Goal: Task Accomplishment & Management: Use online tool/utility

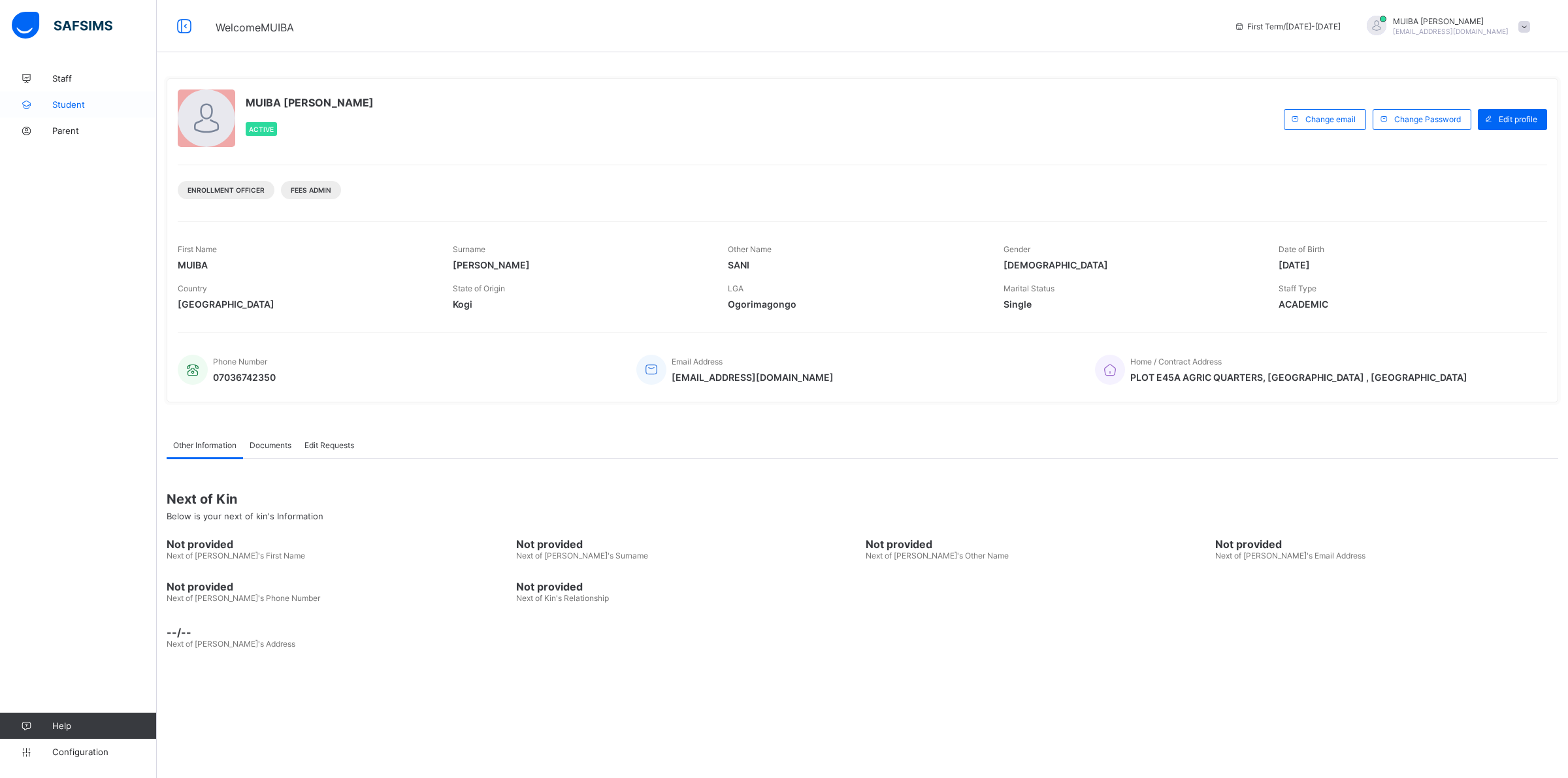
click at [70, 106] on span "Student" at bounding box center [104, 104] width 105 height 10
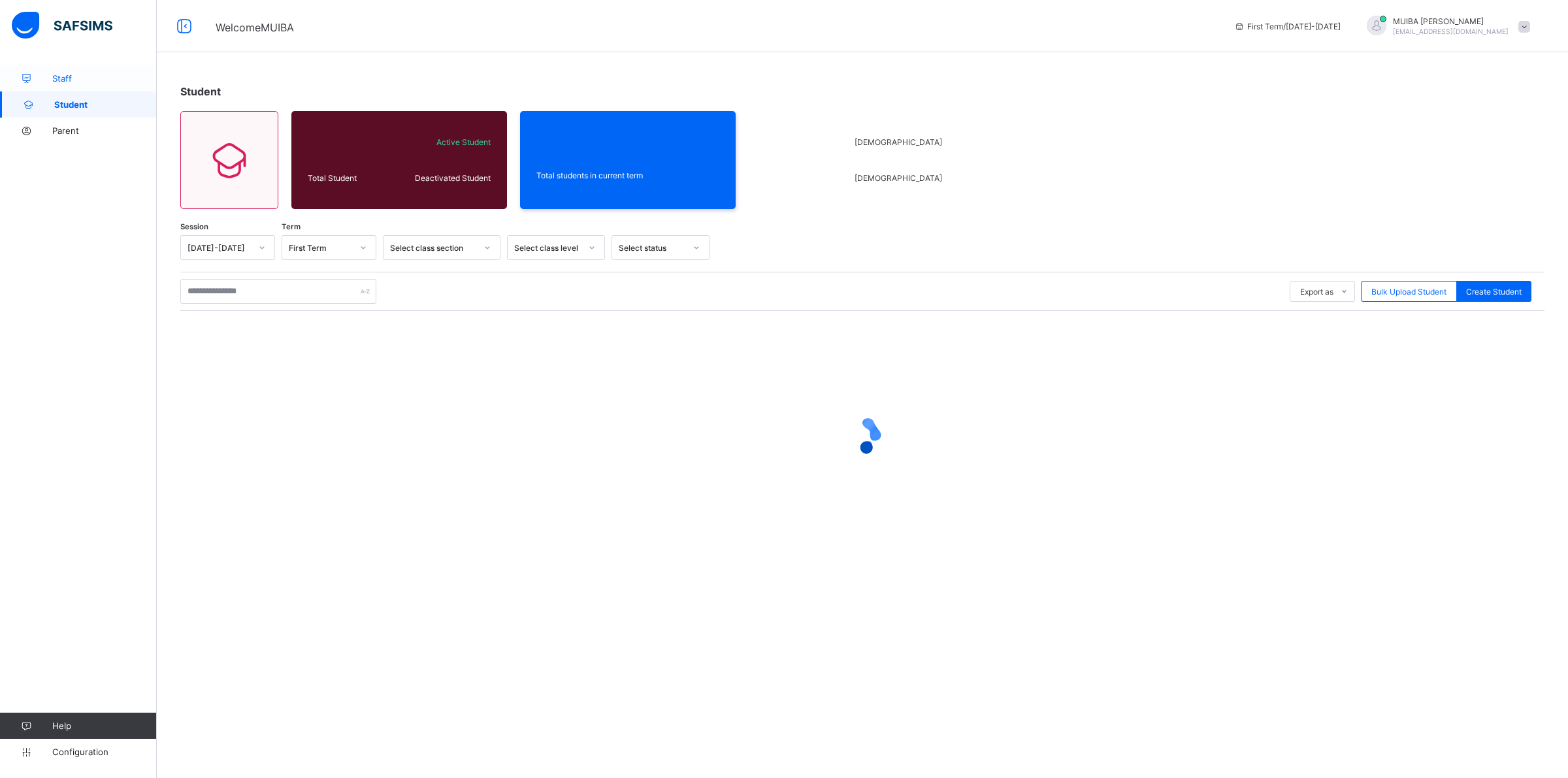
click at [64, 79] on span "Staff" at bounding box center [104, 78] width 105 height 10
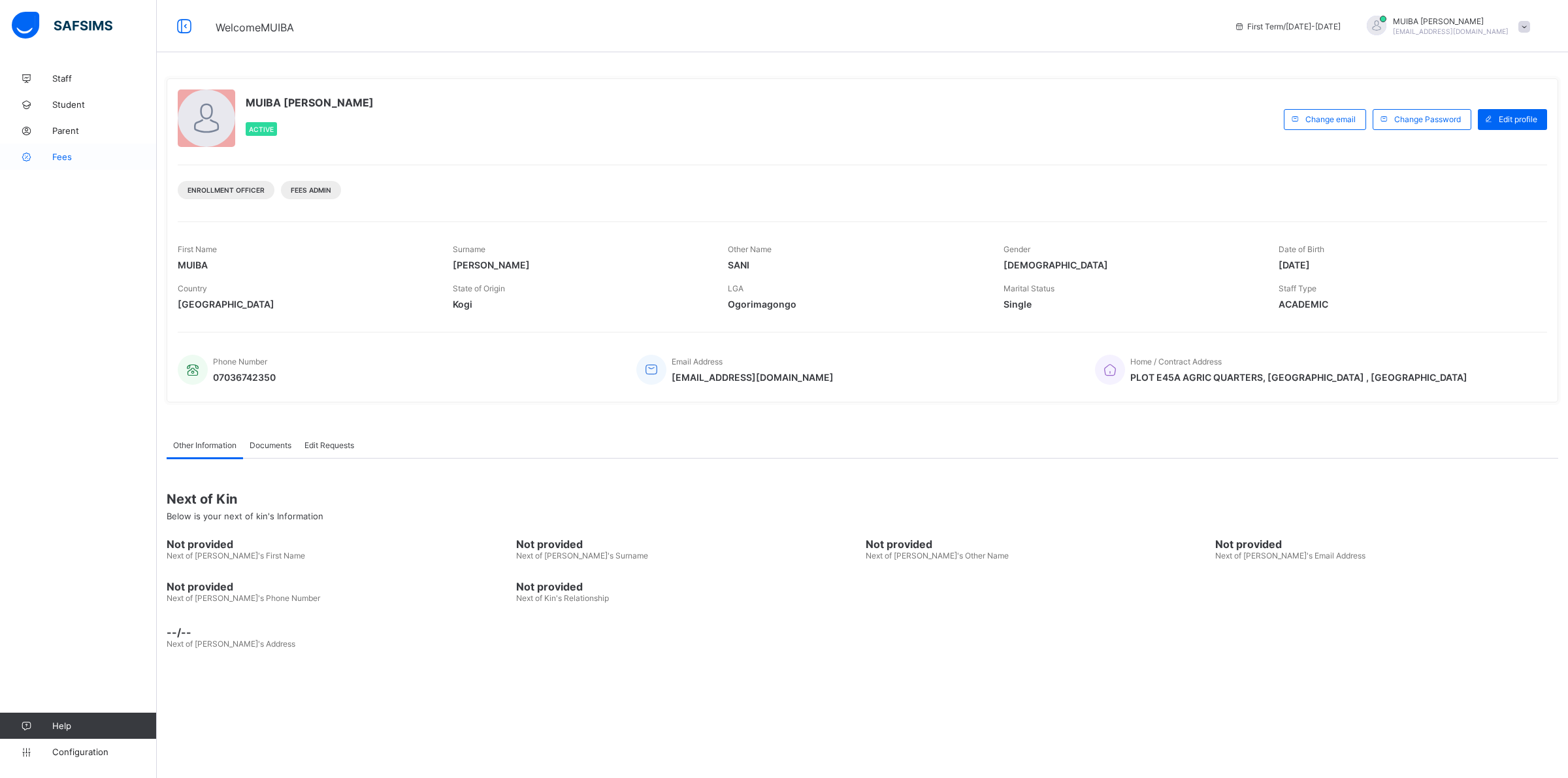
click at [65, 154] on span "Fees" at bounding box center [104, 157] width 105 height 10
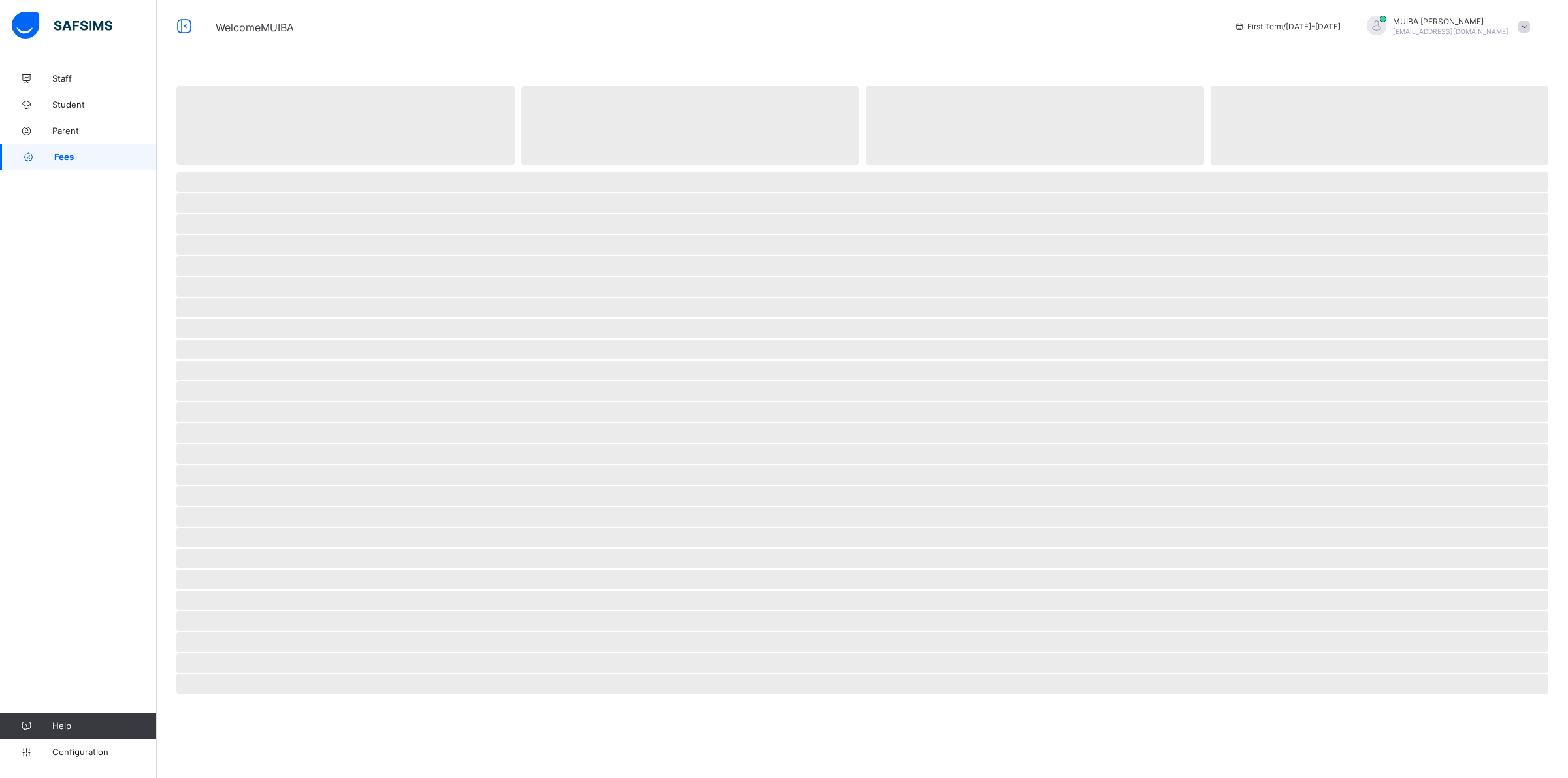
click at [65, 154] on span "Fees" at bounding box center [106, 157] width 103 height 10
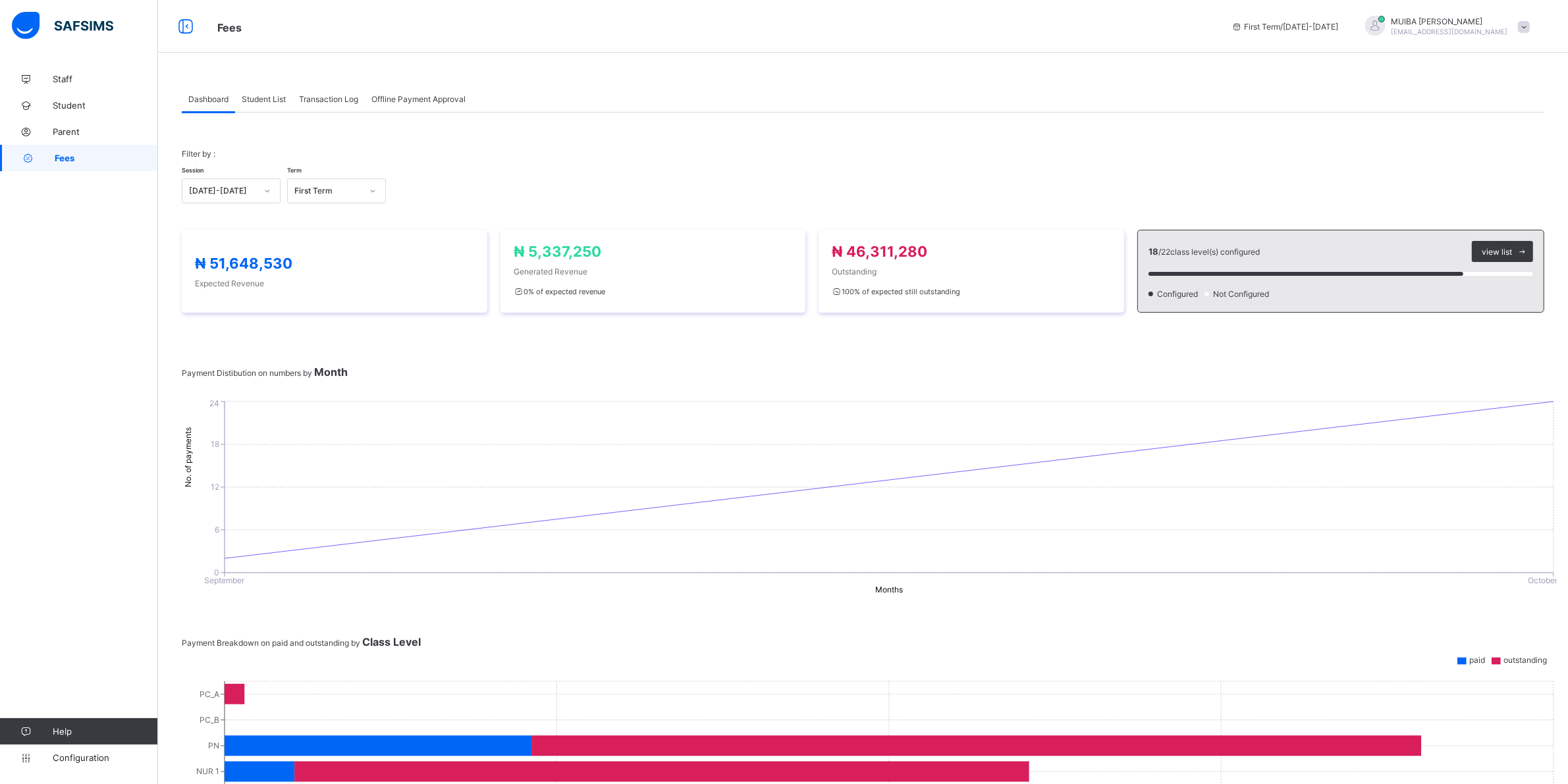
click at [265, 99] on span "Student List" at bounding box center [264, 98] width 44 height 10
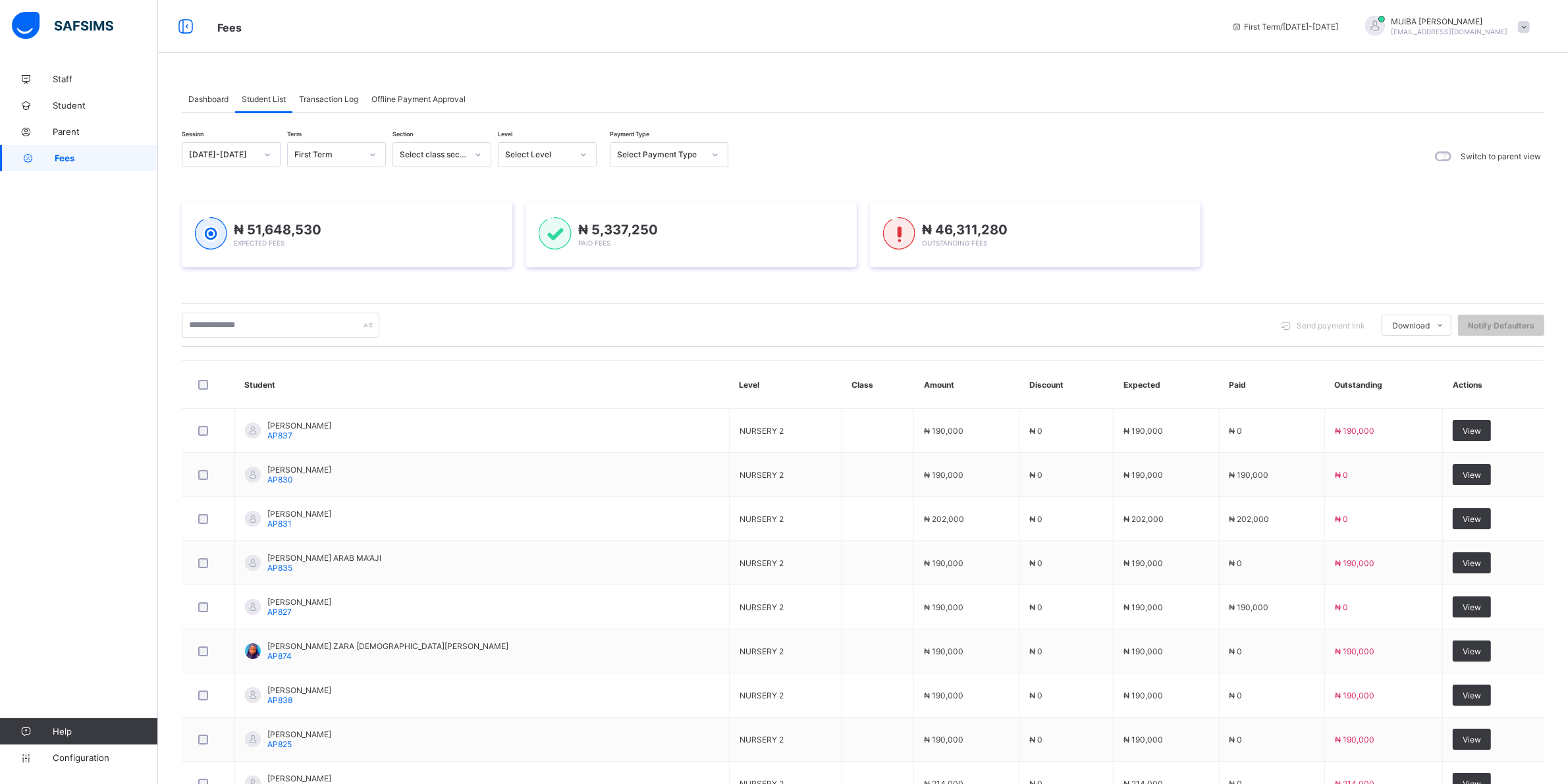
click at [265, 99] on span "Student List" at bounding box center [264, 98] width 44 height 10
click at [584, 157] on icon at bounding box center [583, 155] width 8 height 13
click at [528, 262] on div "NUR 2" at bounding box center [548, 265] width 98 height 21
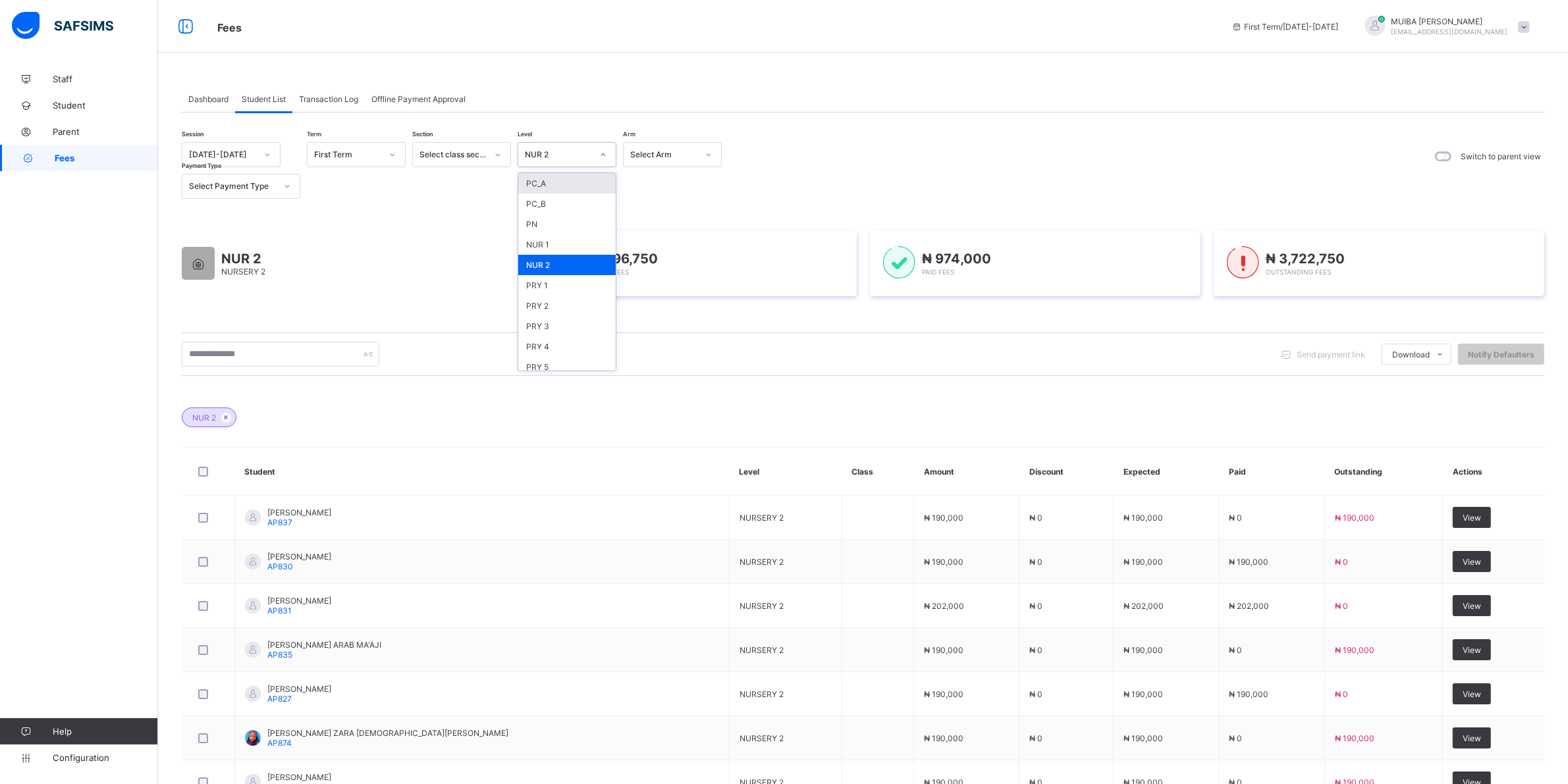
click at [603, 155] on icon at bounding box center [604, 155] width 4 height 3
click at [876, 418] on div "NUR 2" at bounding box center [863, 411] width 1363 height 46
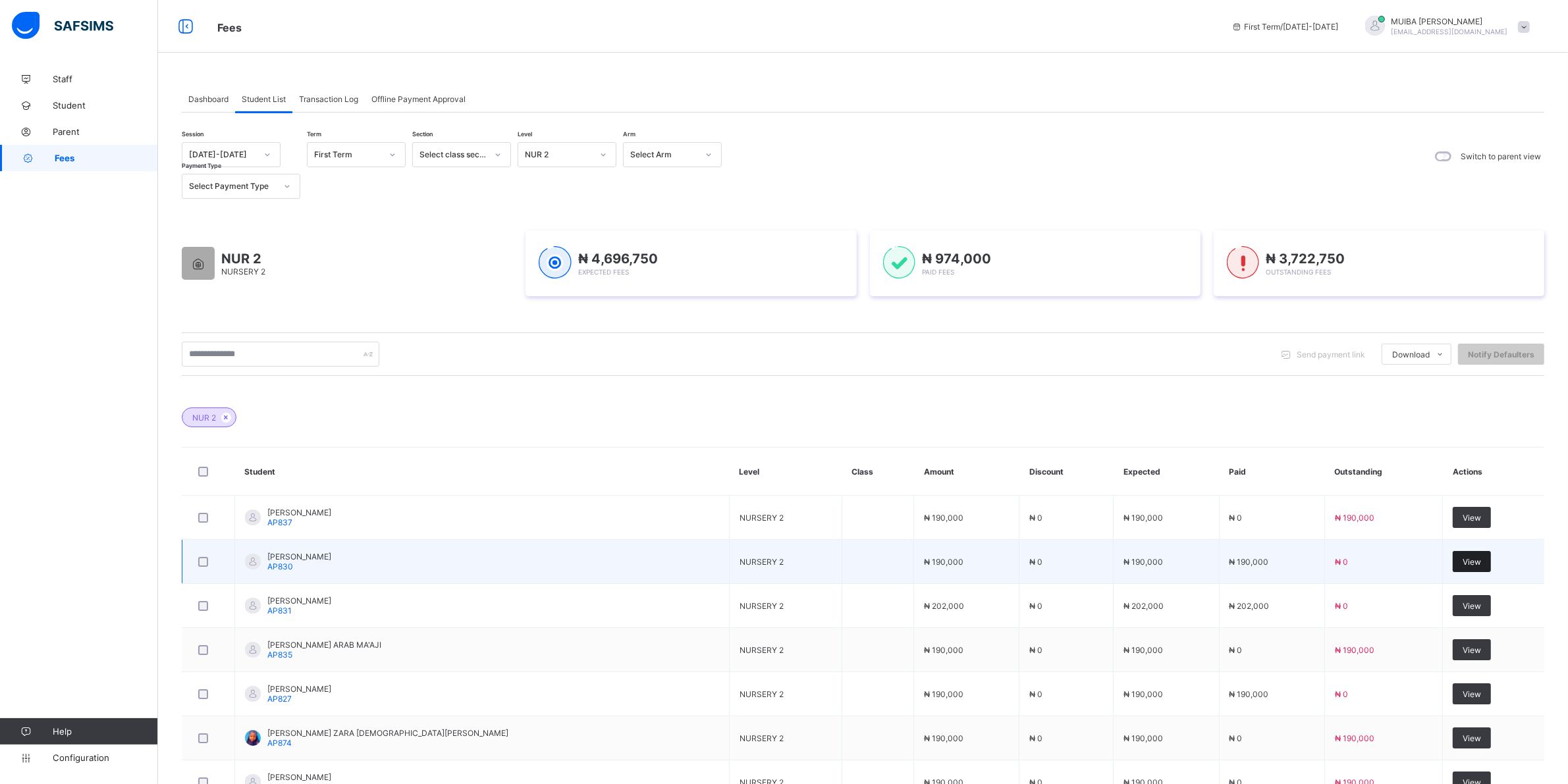
click at [1467, 560] on span "View" at bounding box center [1471, 562] width 18 height 10
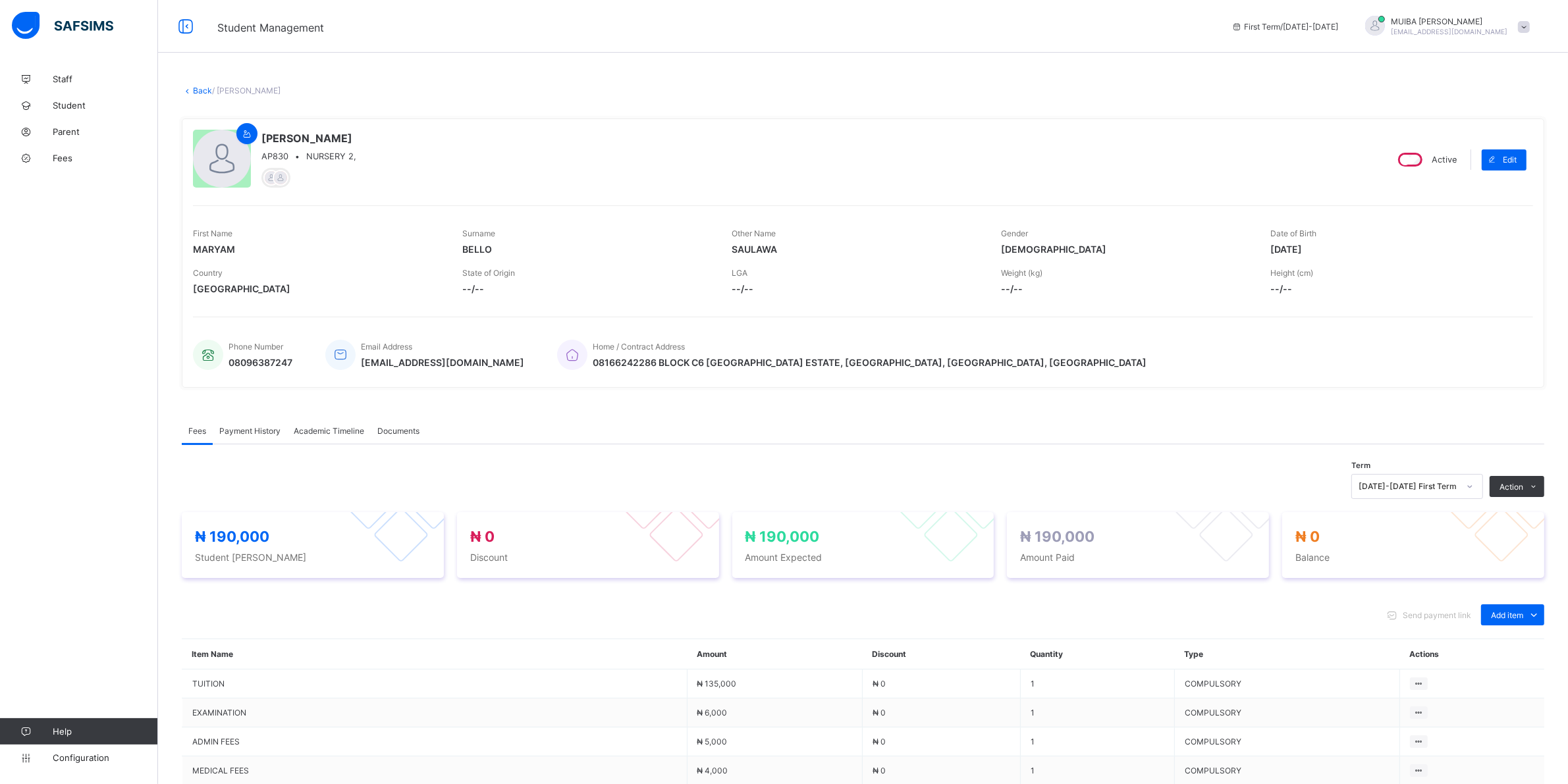
drag, startPoint x: 229, startPoint y: 426, endPoint x: 224, endPoint y: 422, distance: 6.4
click at [231, 426] on span "Payment History" at bounding box center [250, 431] width 61 height 10
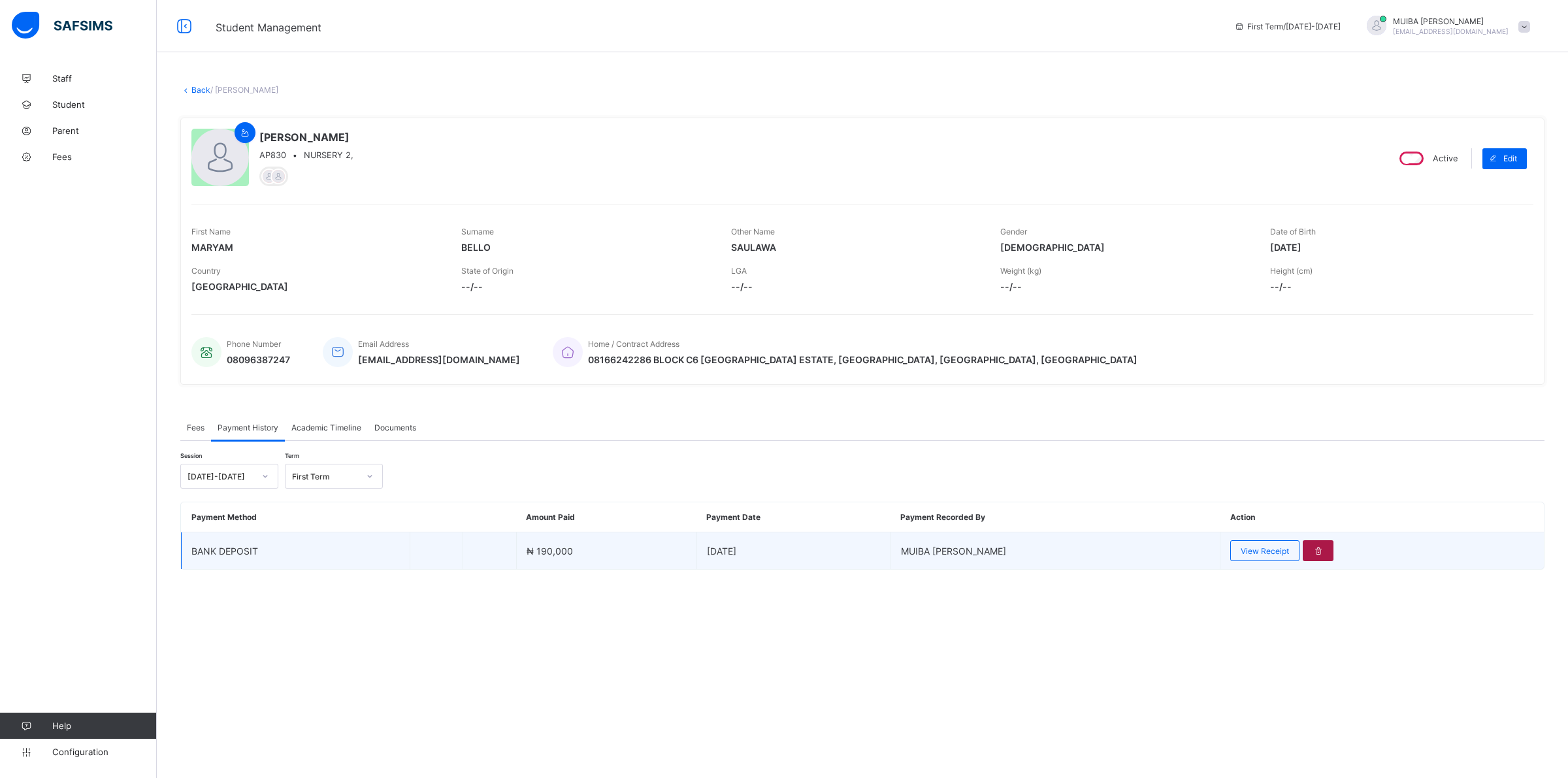
click at [1310, 555] on div at bounding box center [1318, 551] width 31 height 21
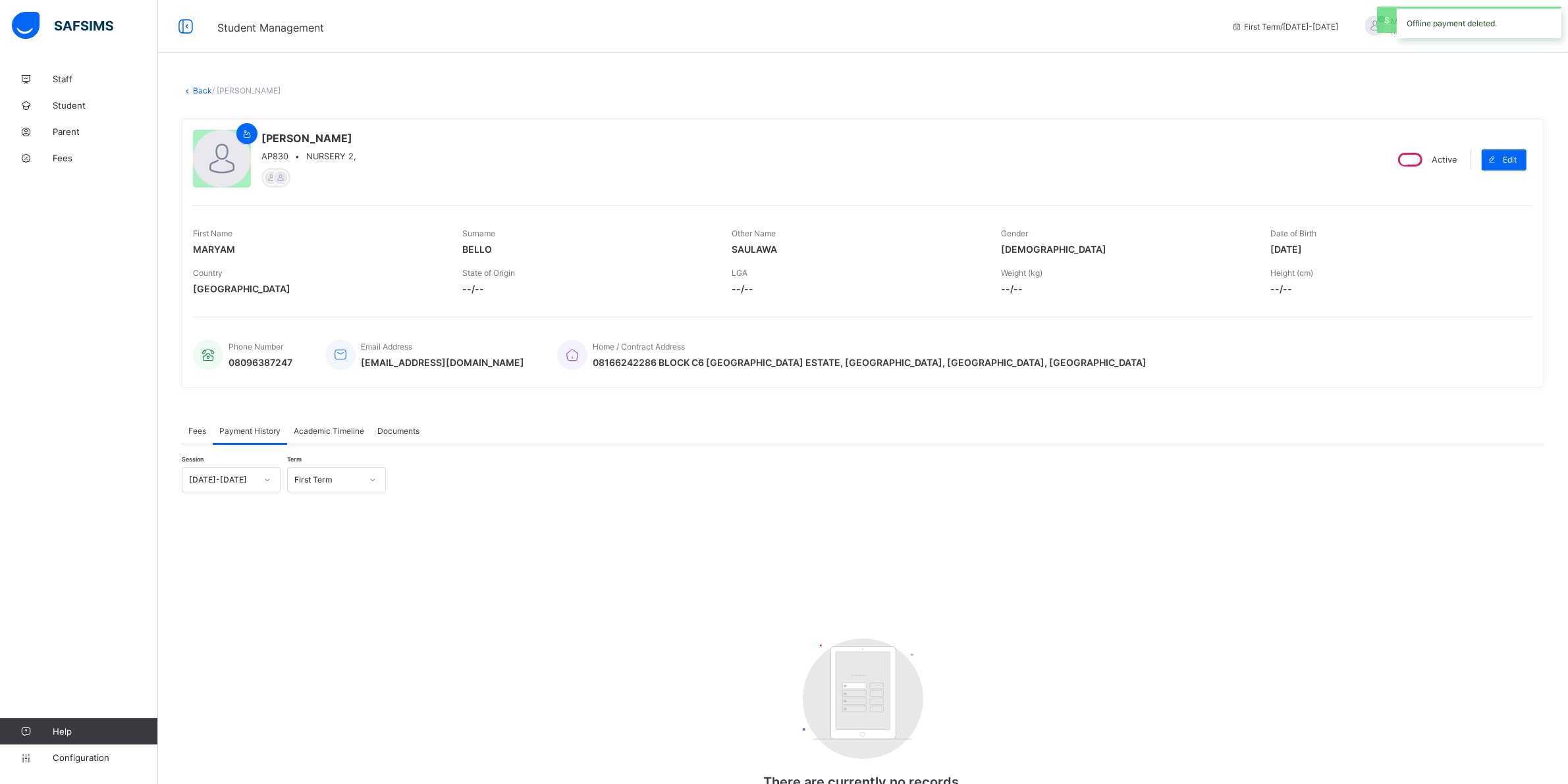
click at [194, 426] on span "Fees" at bounding box center [197, 431] width 18 height 10
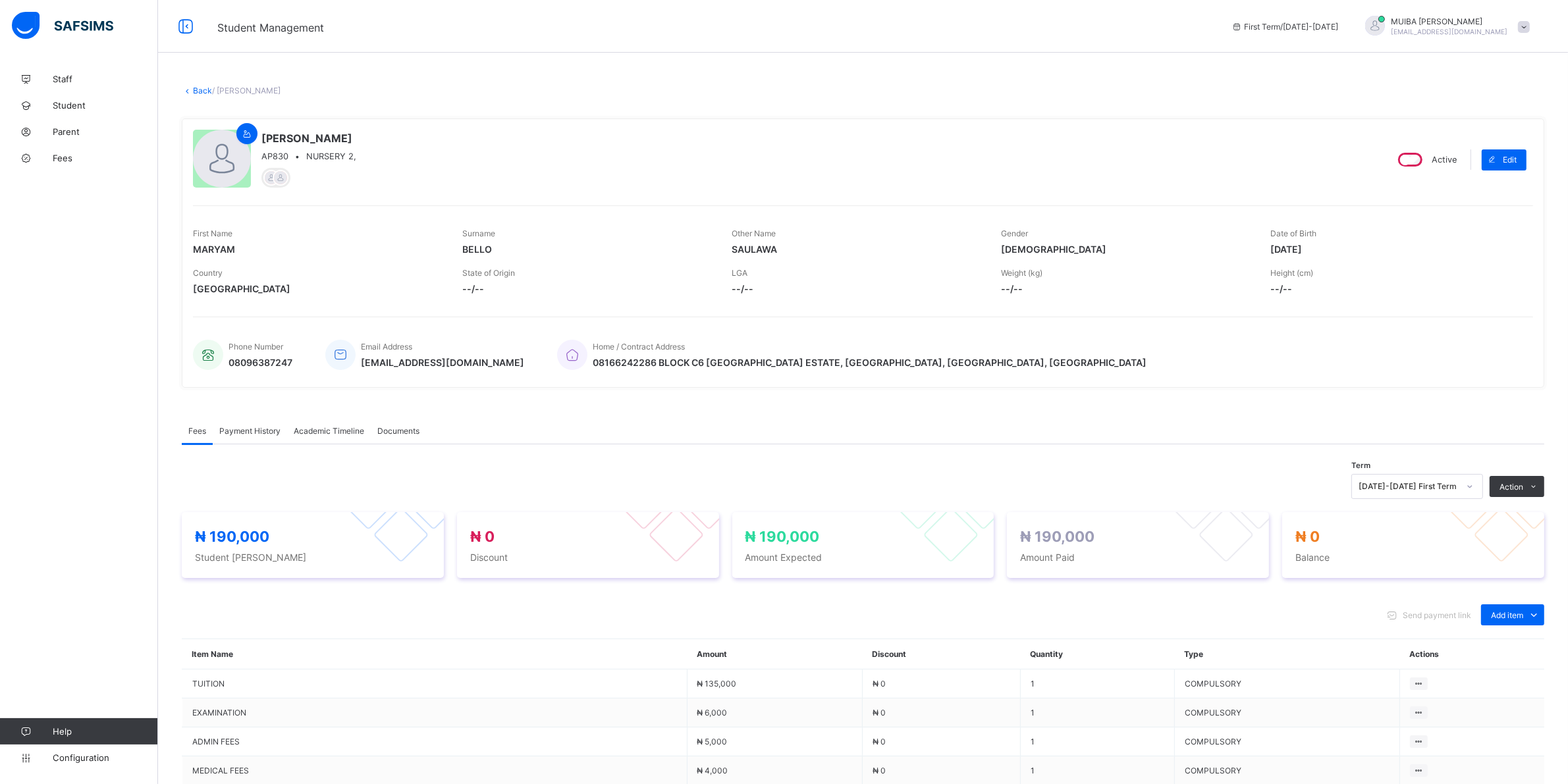
click at [204, 89] on link "Back" at bounding box center [202, 90] width 19 height 10
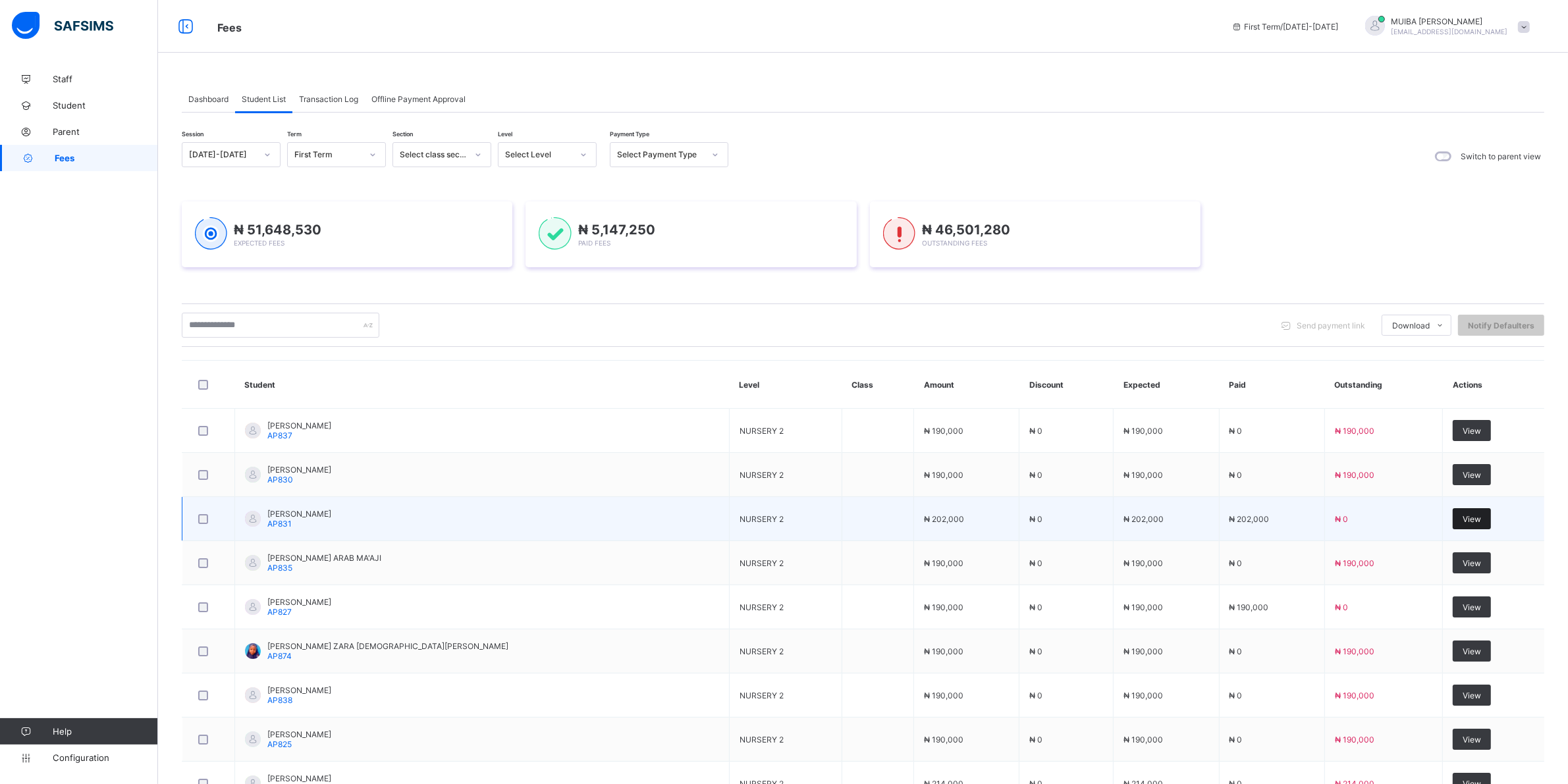
click at [1462, 518] on span "View" at bounding box center [1471, 519] width 18 height 10
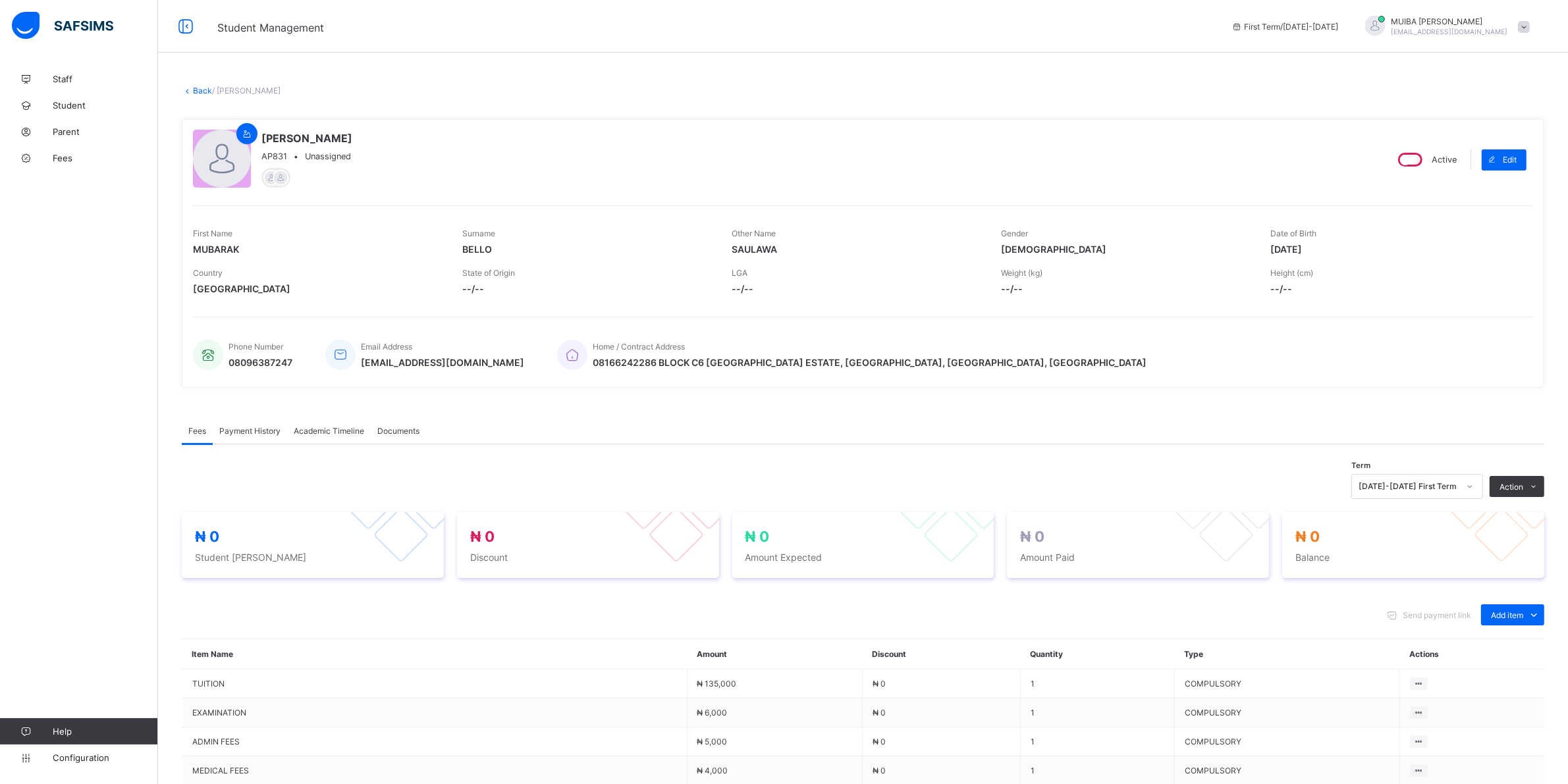
click at [239, 428] on span "Payment History" at bounding box center [250, 431] width 61 height 10
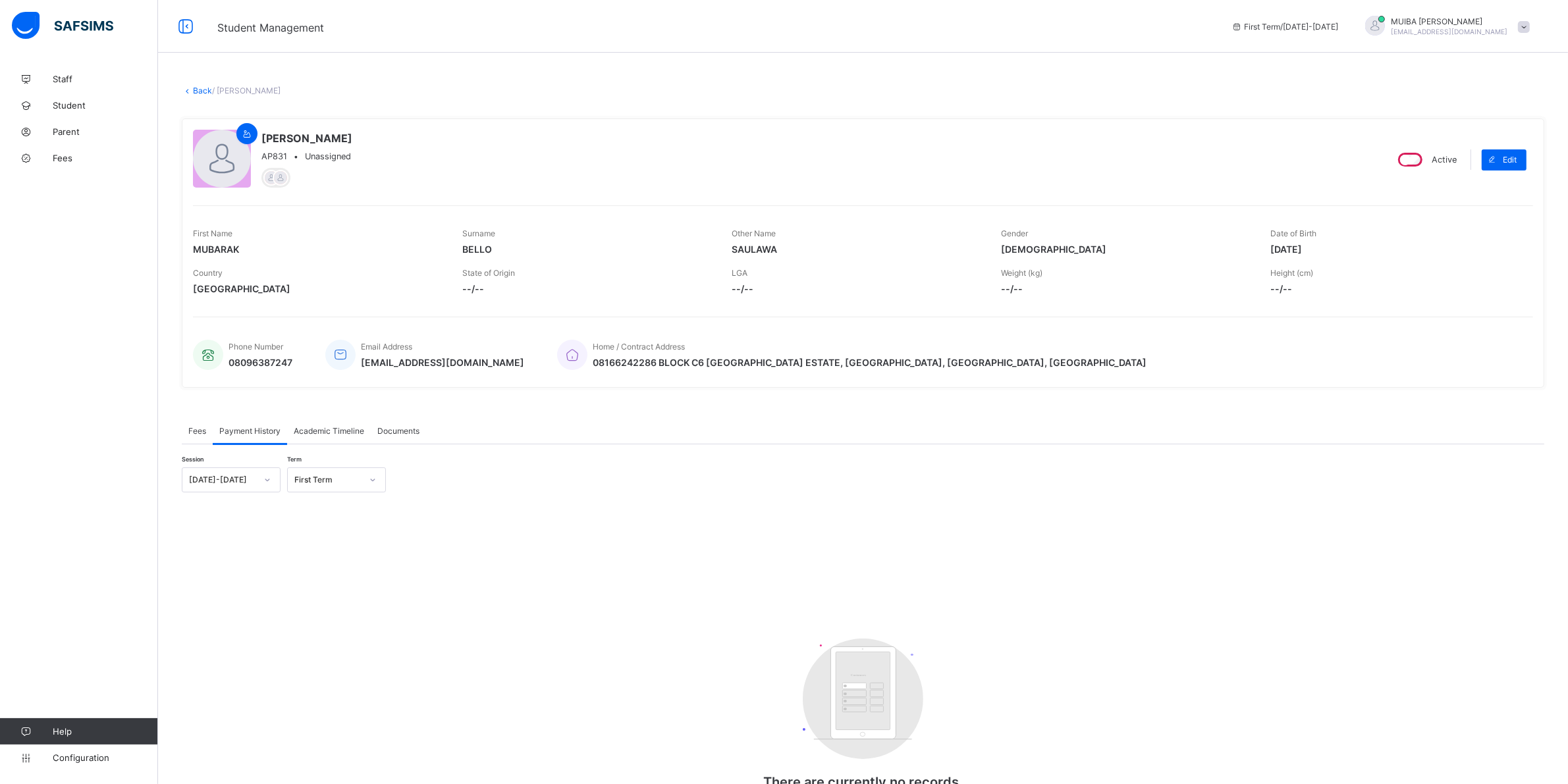
click at [191, 429] on span "Fees" at bounding box center [197, 431] width 18 height 10
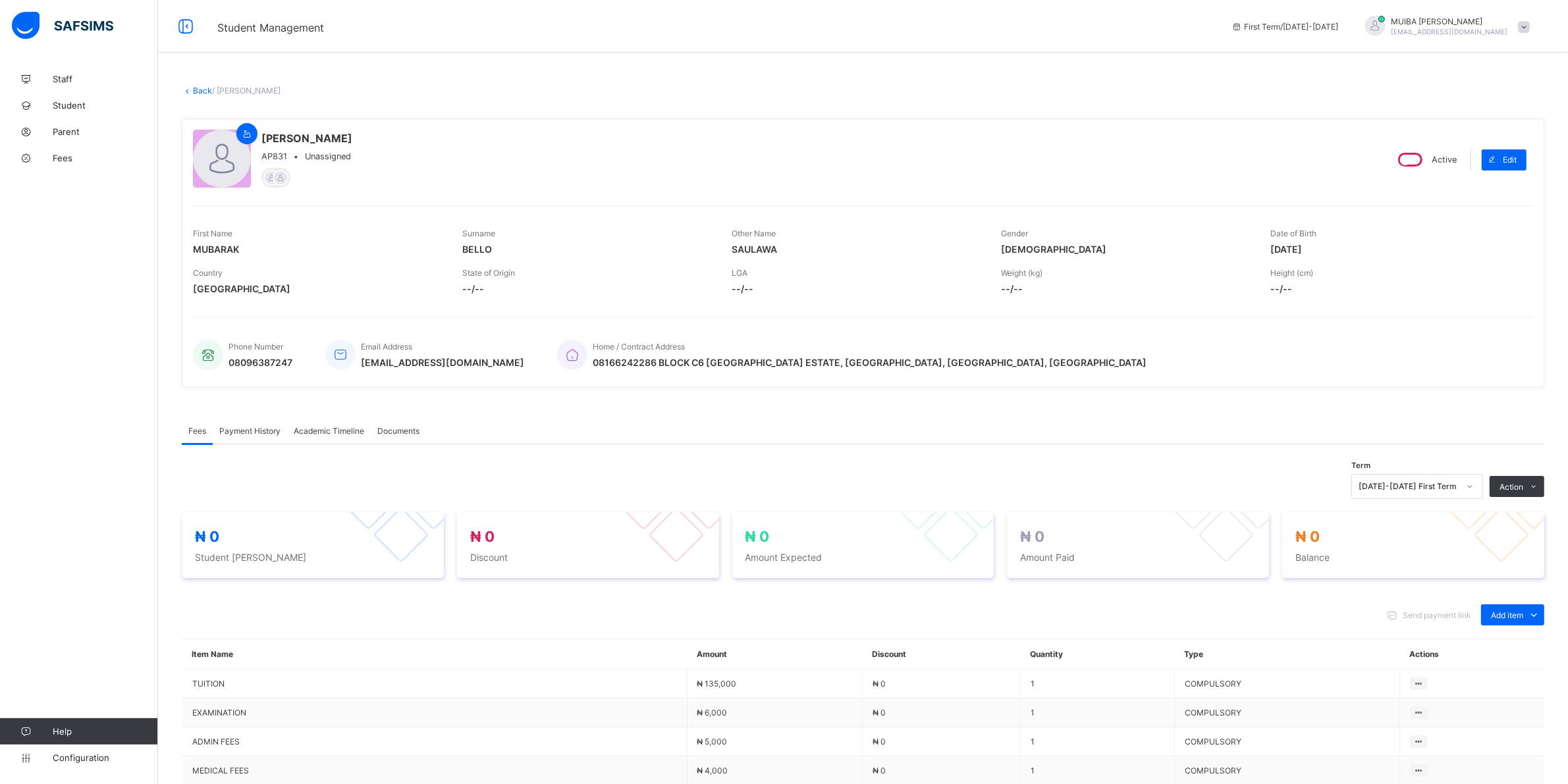
click at [265, 430] on span "Payment History" at bounding box center [250, 431] width 61 height 10
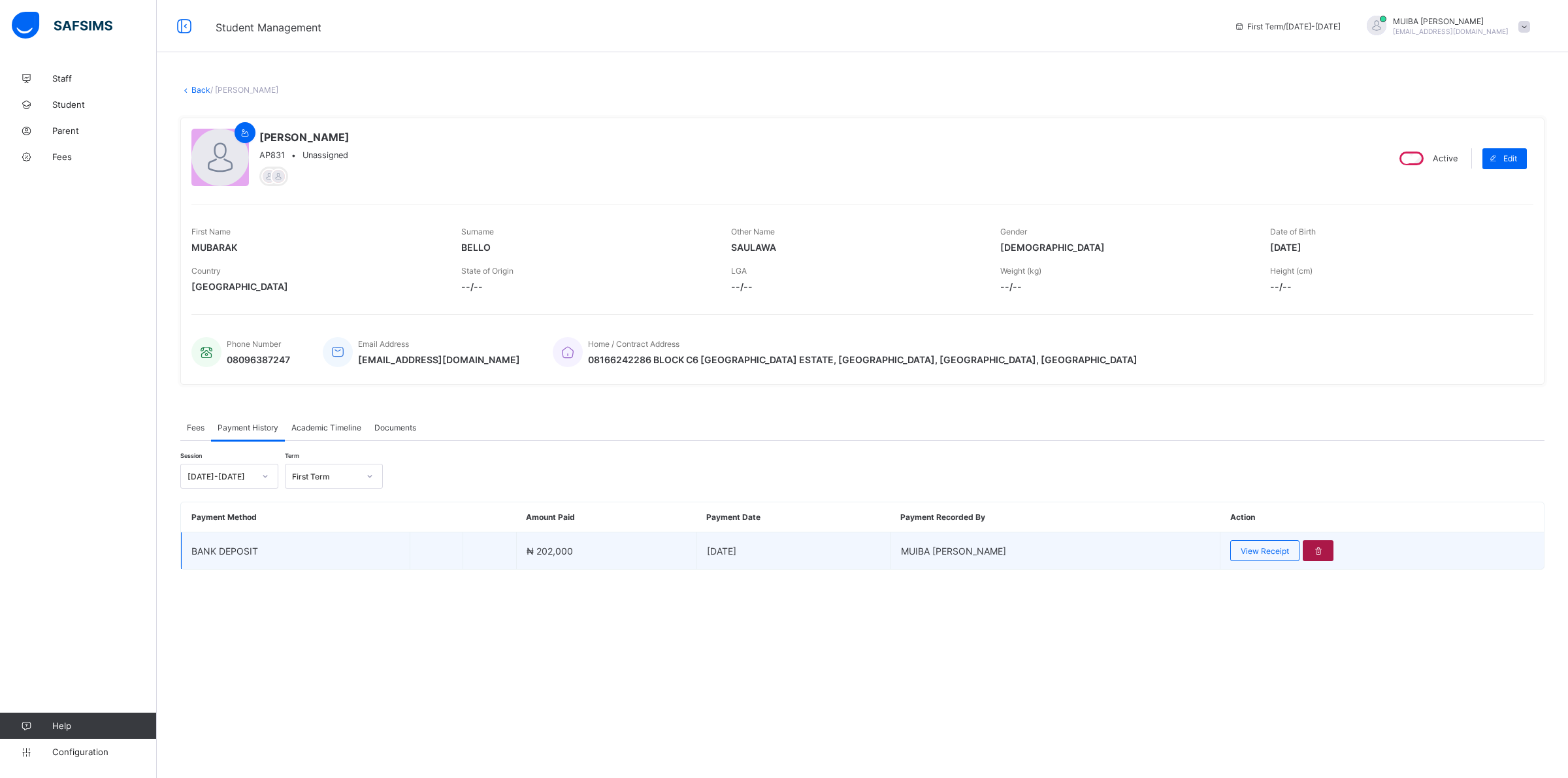
click at [1308, 543] on div at bounding box center [1318, 551] width 31 height 21
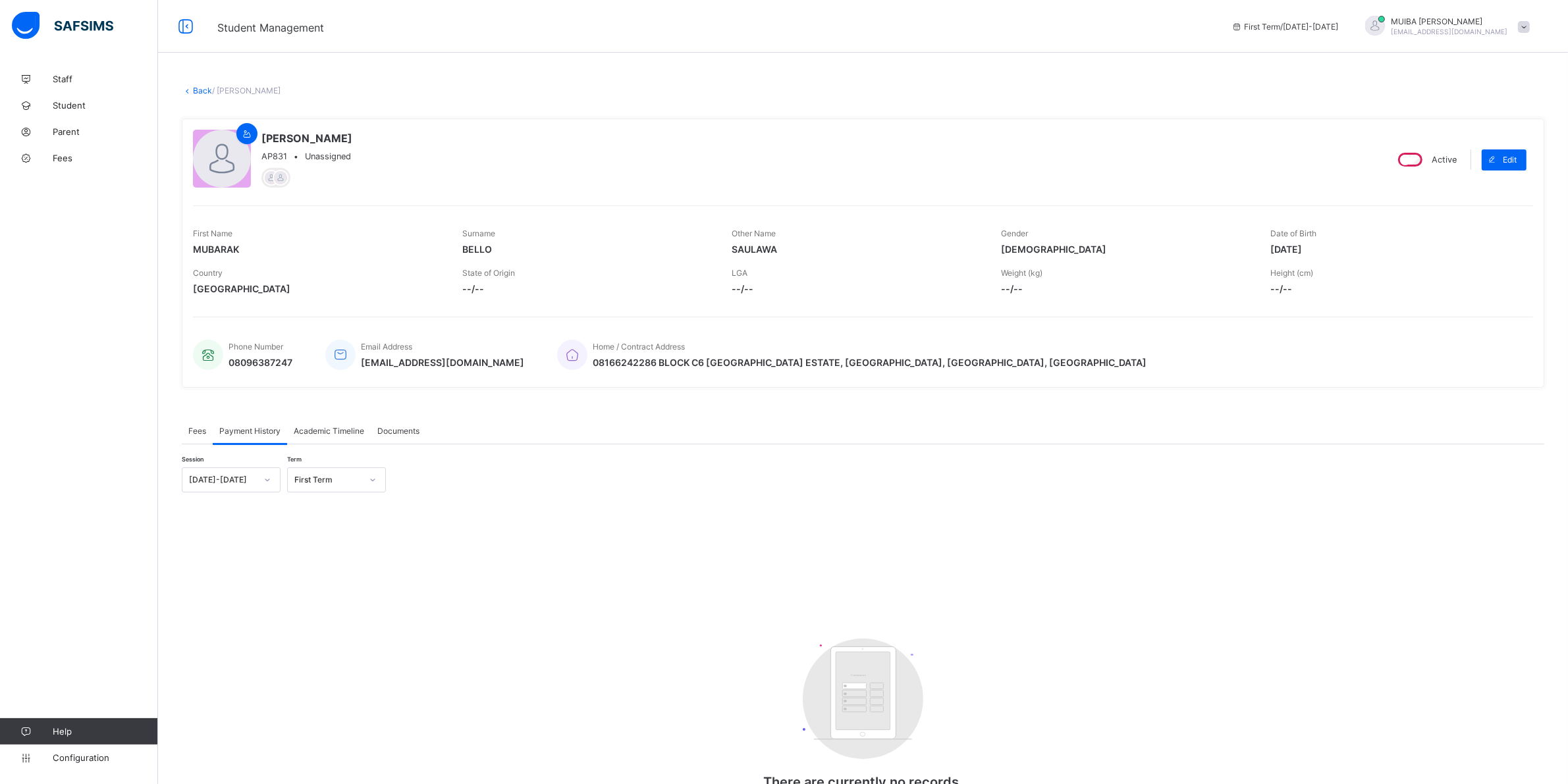
click at [200, 434] on div "Fees" at bounding box center [197, 431] width 31 height 27
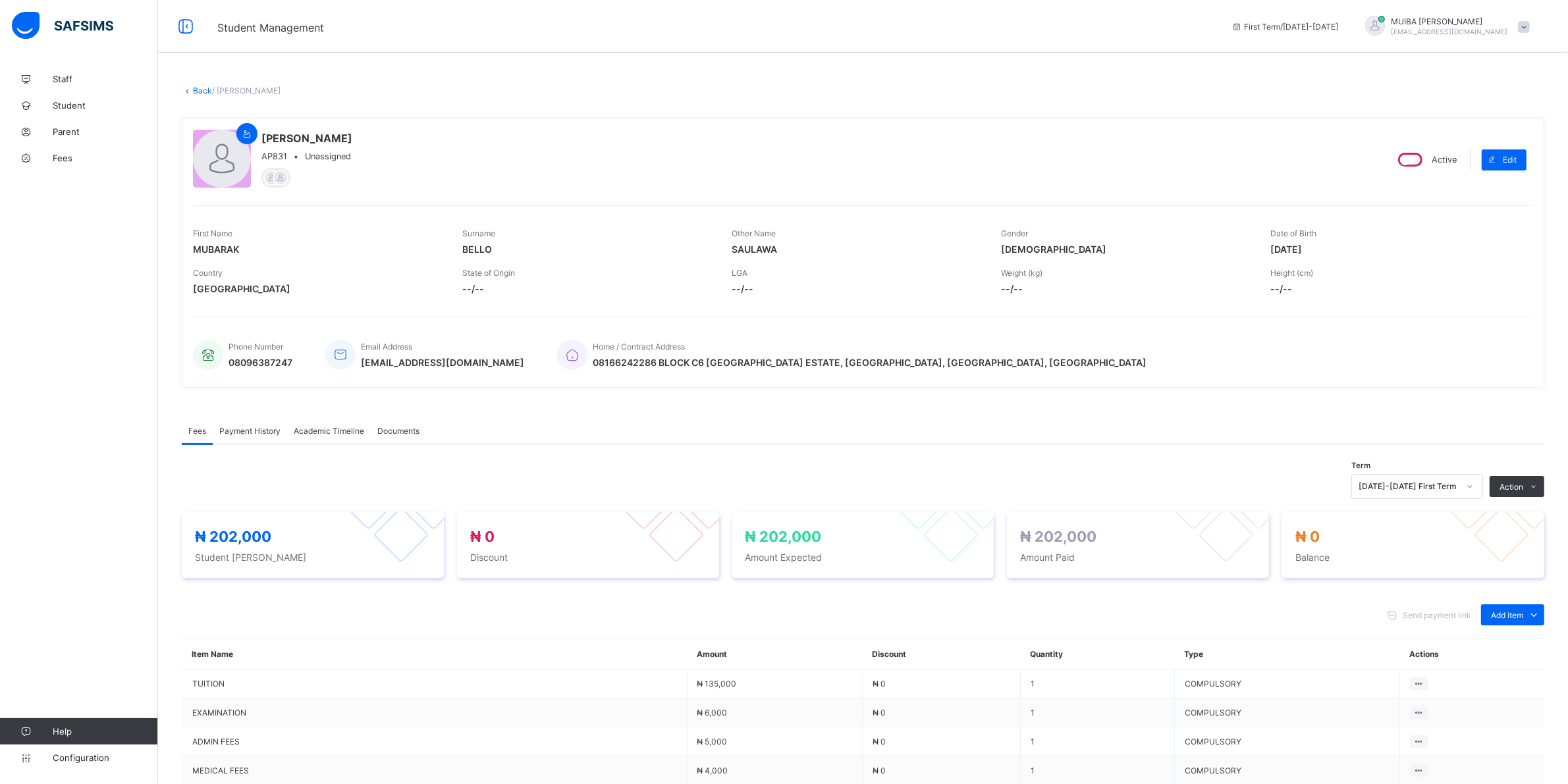
click at [199, 88] on link "Back" at bounding box center [202, 90] width 19 height 10
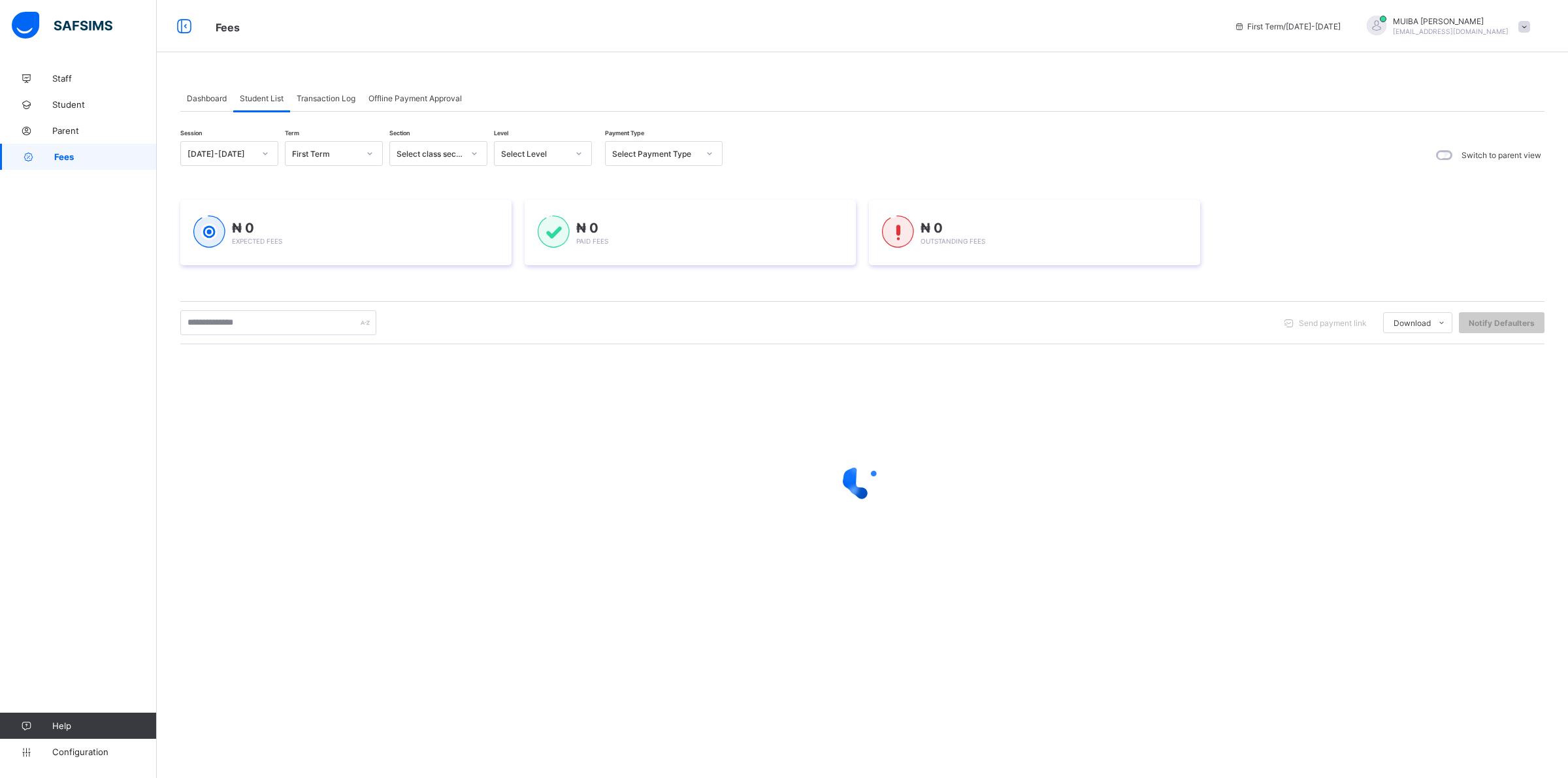
click at [577, 154] on icon at bounding box center [578, 154] width 8 height 13
click at [511, 263] on div "NUR 2" at bounding box center [543, 263] width 97 height 21
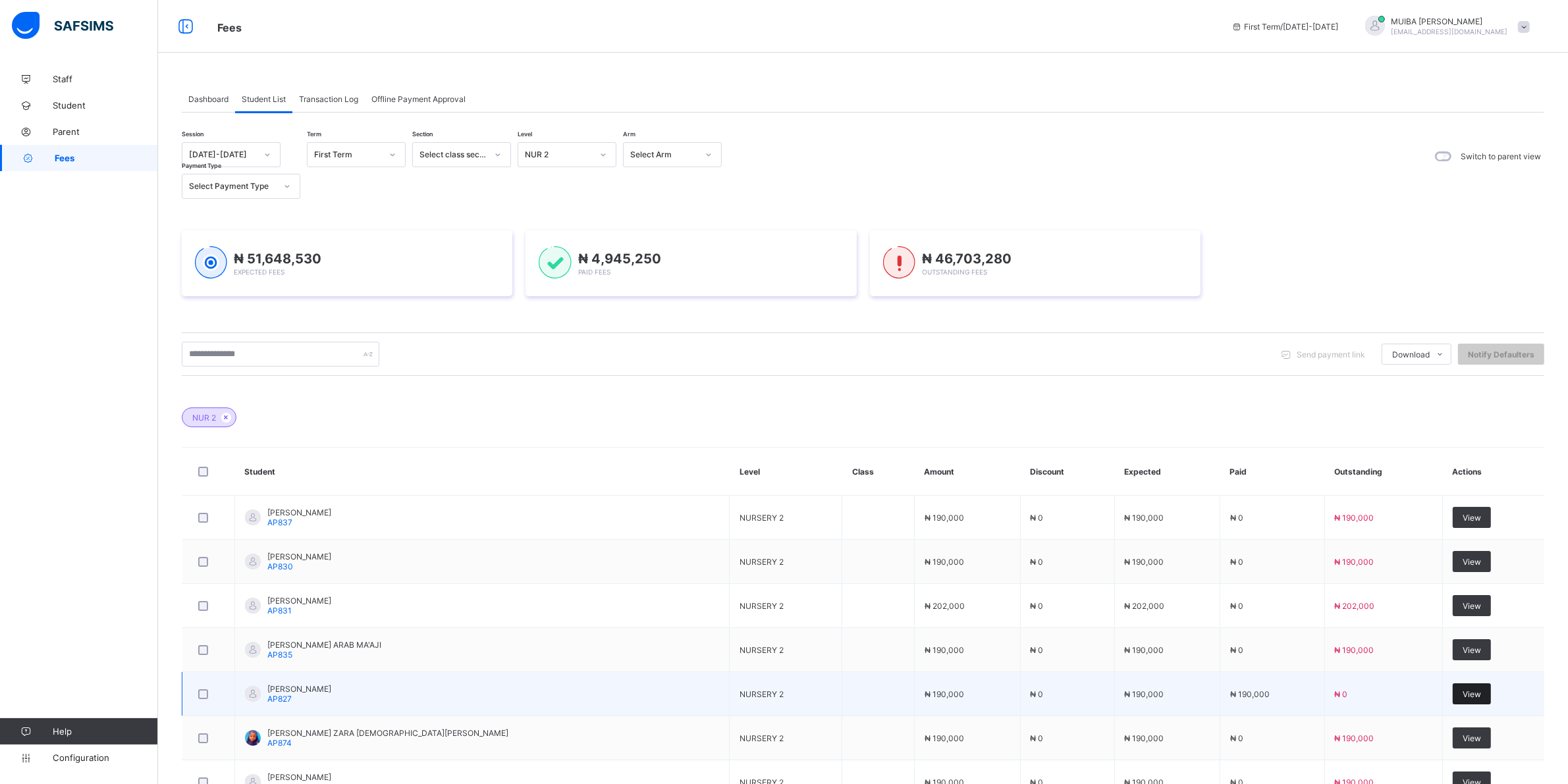
click at [1462, 689] on div "View" at bounding box center [1472, 694] width 38 height 21
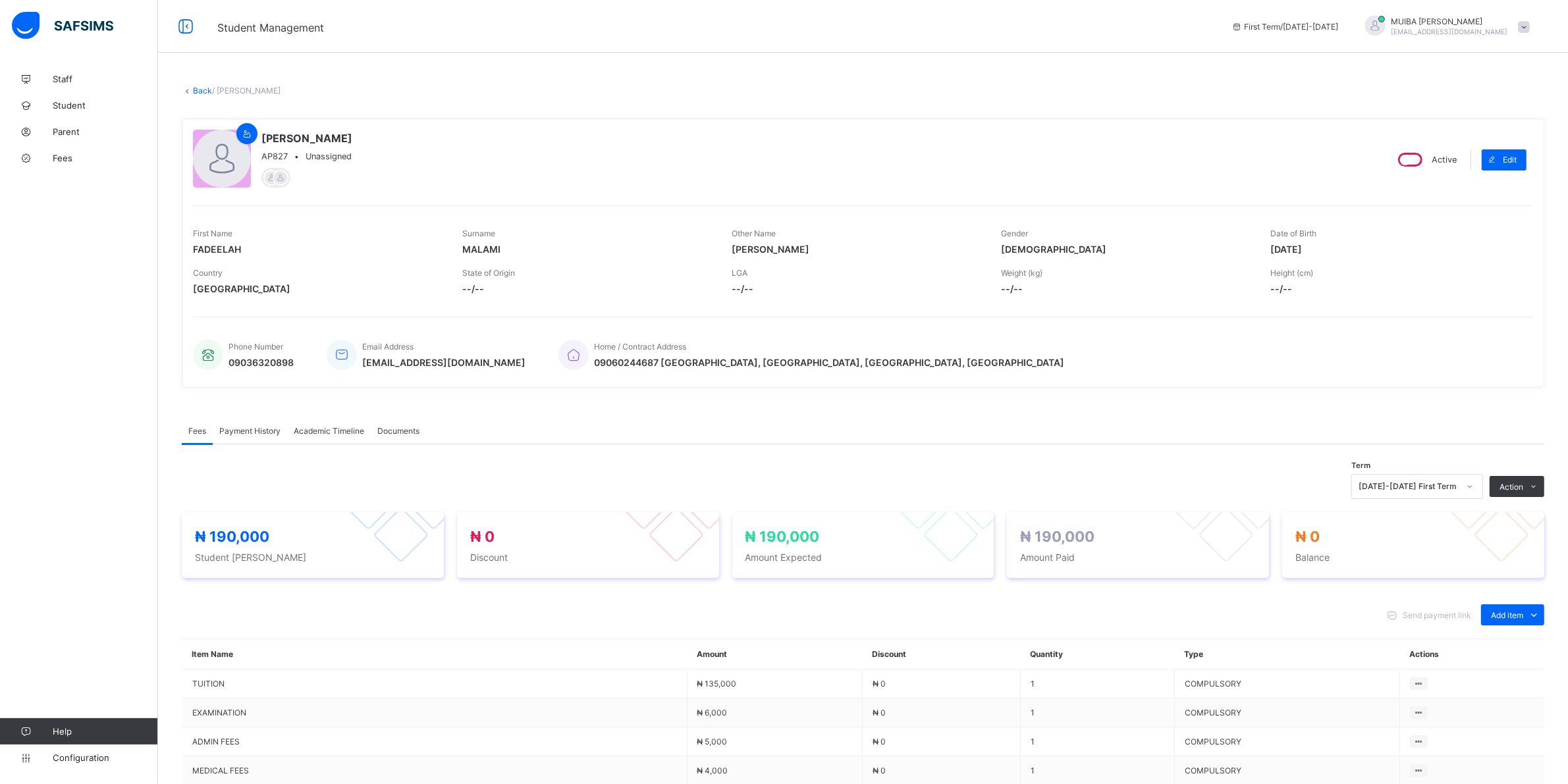
click at [249, 429] on span "Payment History" at bounding box center [250, 431] width 61 height 10
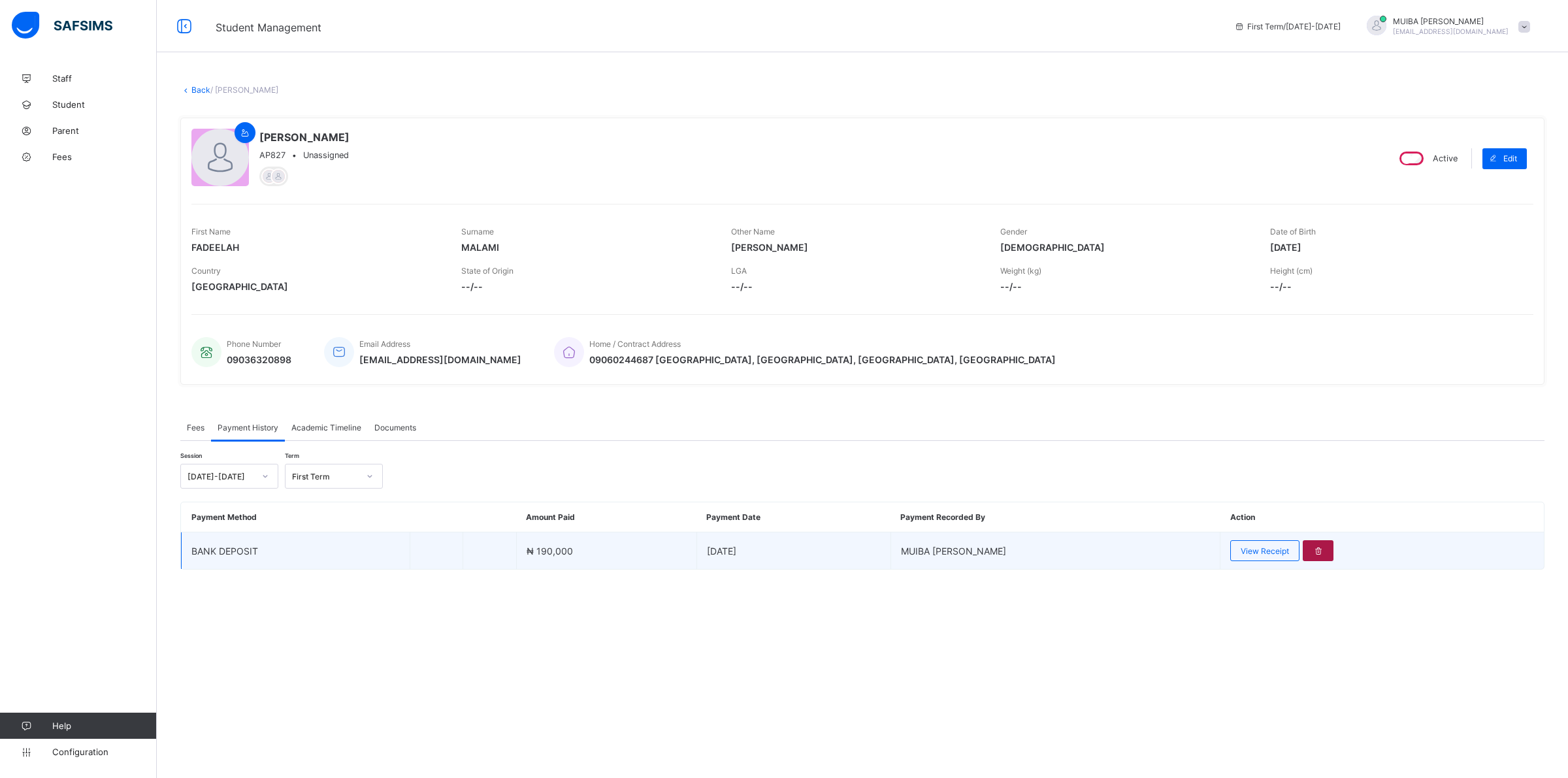
click at [1312, 546] on icon at bounding box center [1317, 551] width 11 height 10
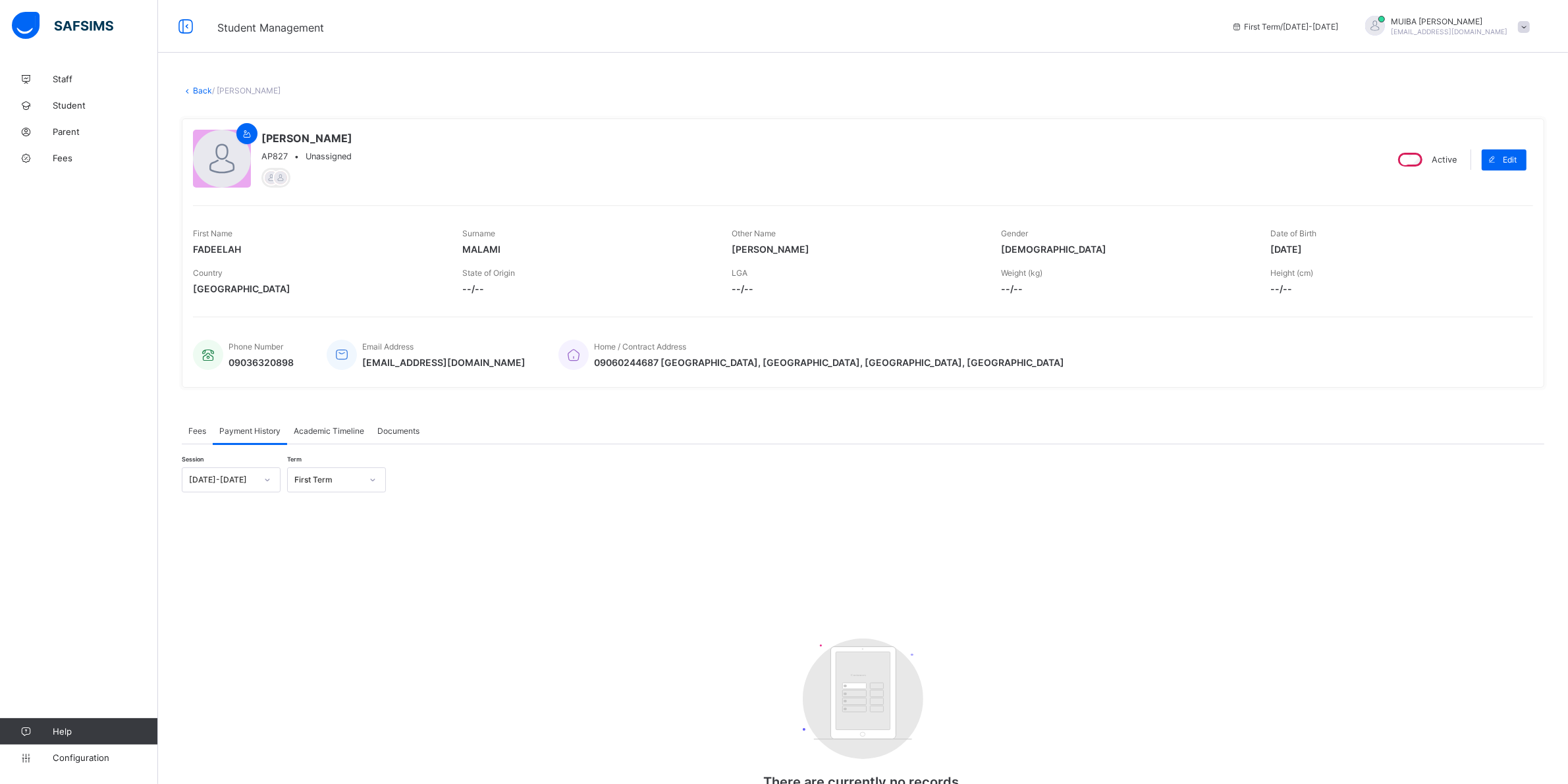
click at [197, 429] on span "Fees" at bounding box center [197, 431] width 18 height 10
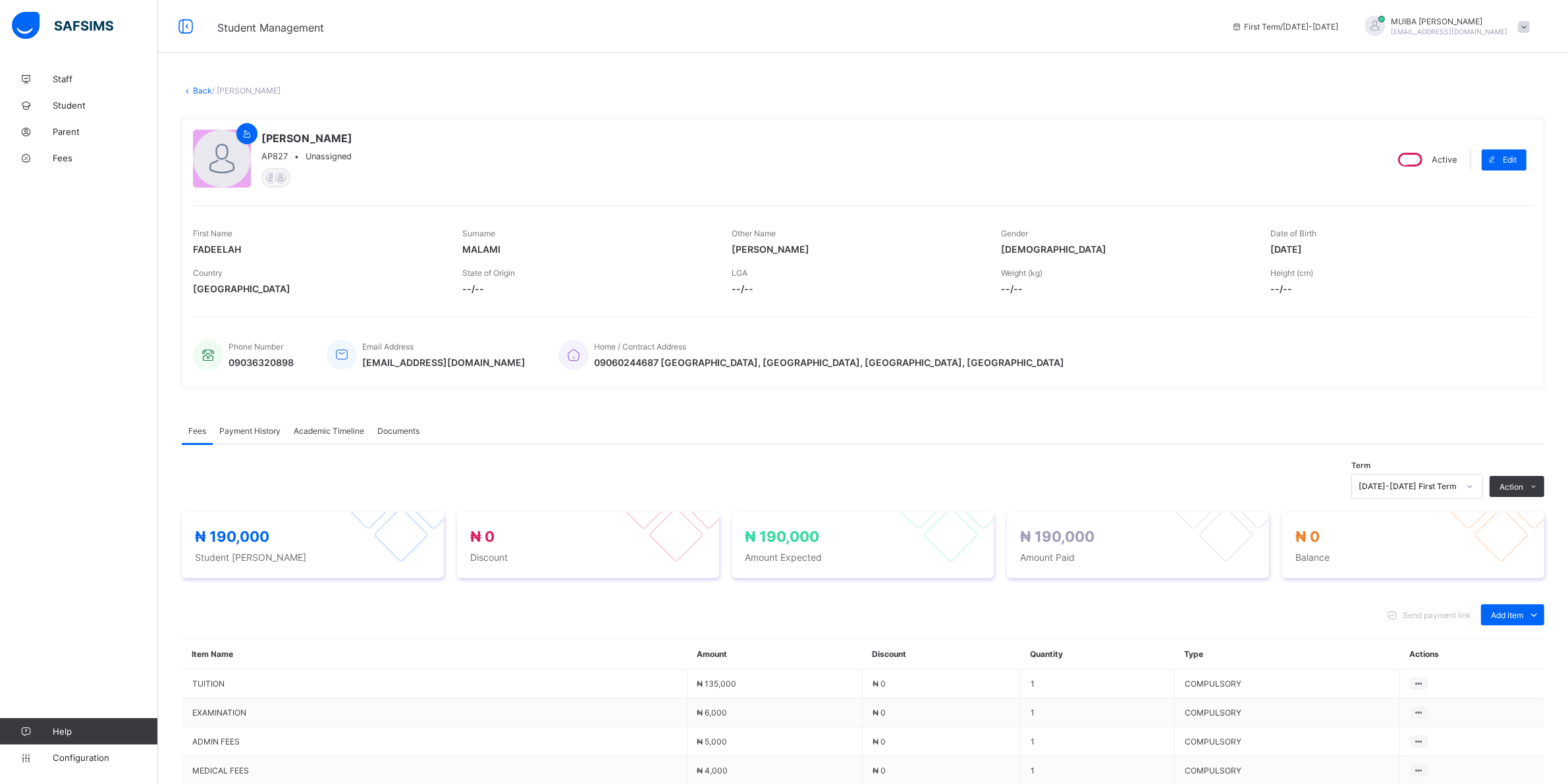
click at [206, 87] on link "Back" at bounding box center [202, 90] width 19 height 10
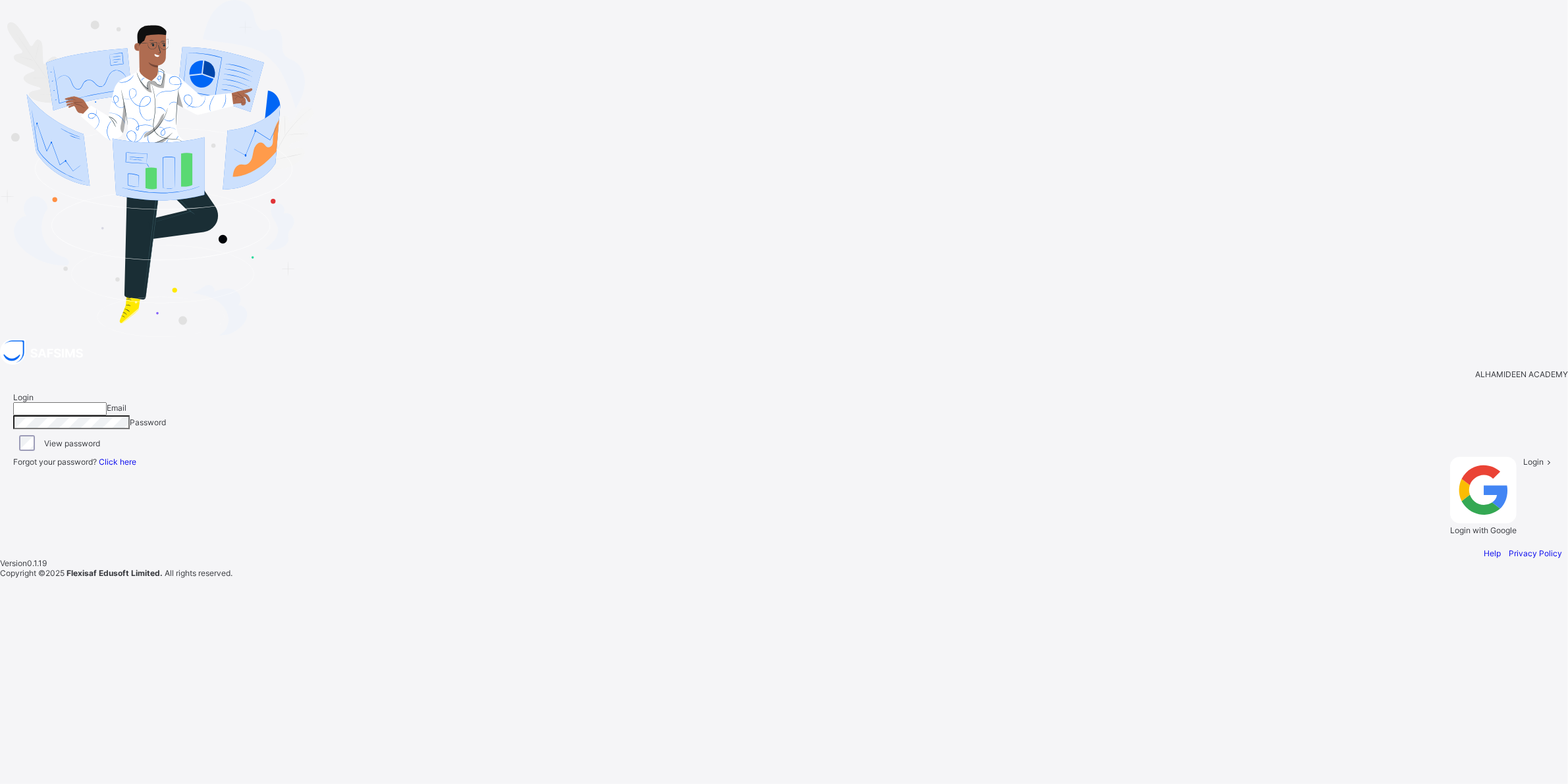
type input "**********"
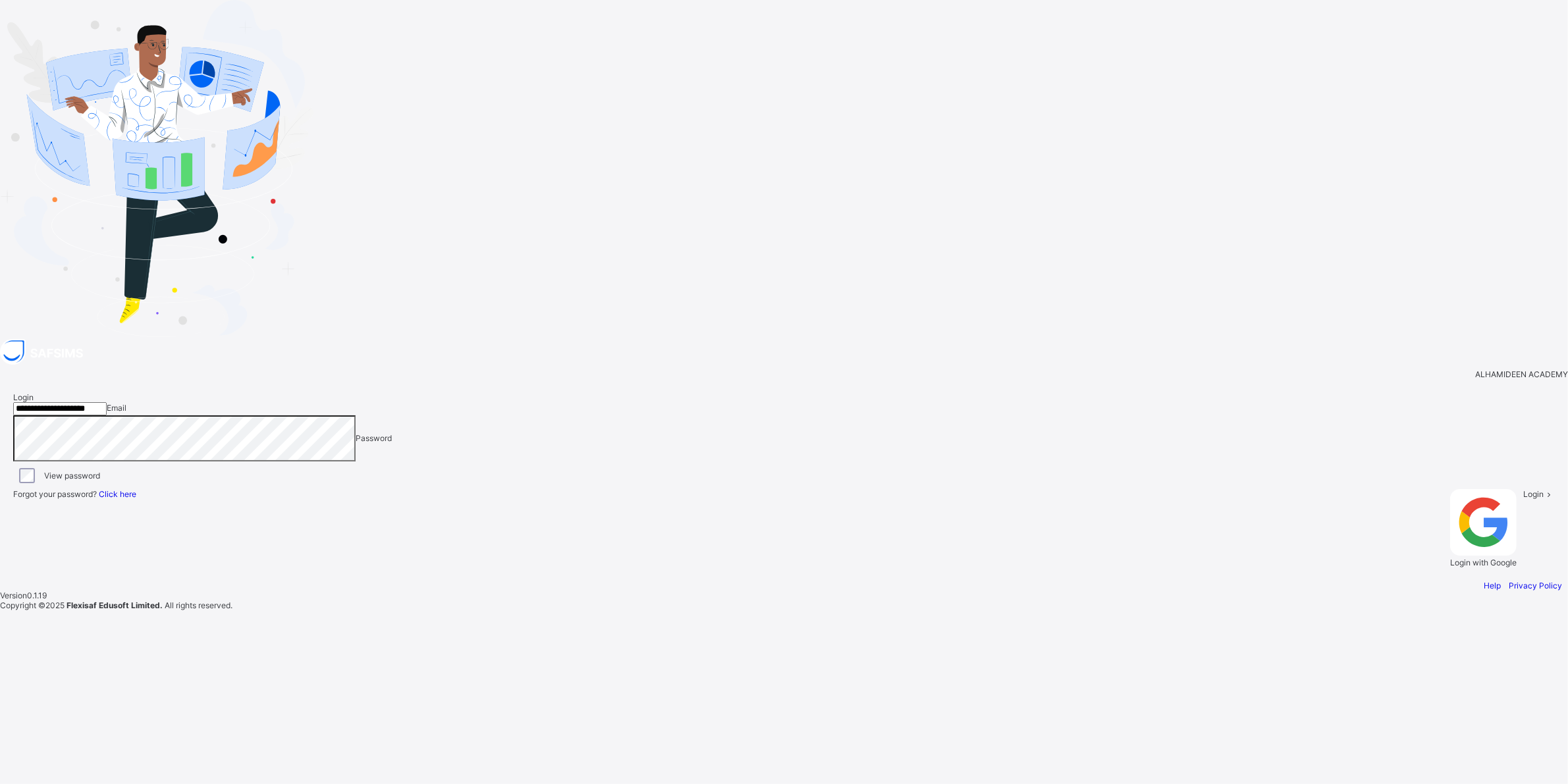
click at [1009, 468] on div "View password" at bounding box center [783, 476] width 1535 height 16
click at [1021, 468] on div "View password" at bounding box center [783, 476] width 1535 height 16
click at [1535, 499] on span "Login" at bounding box center [1546, 494] width 21 height 10
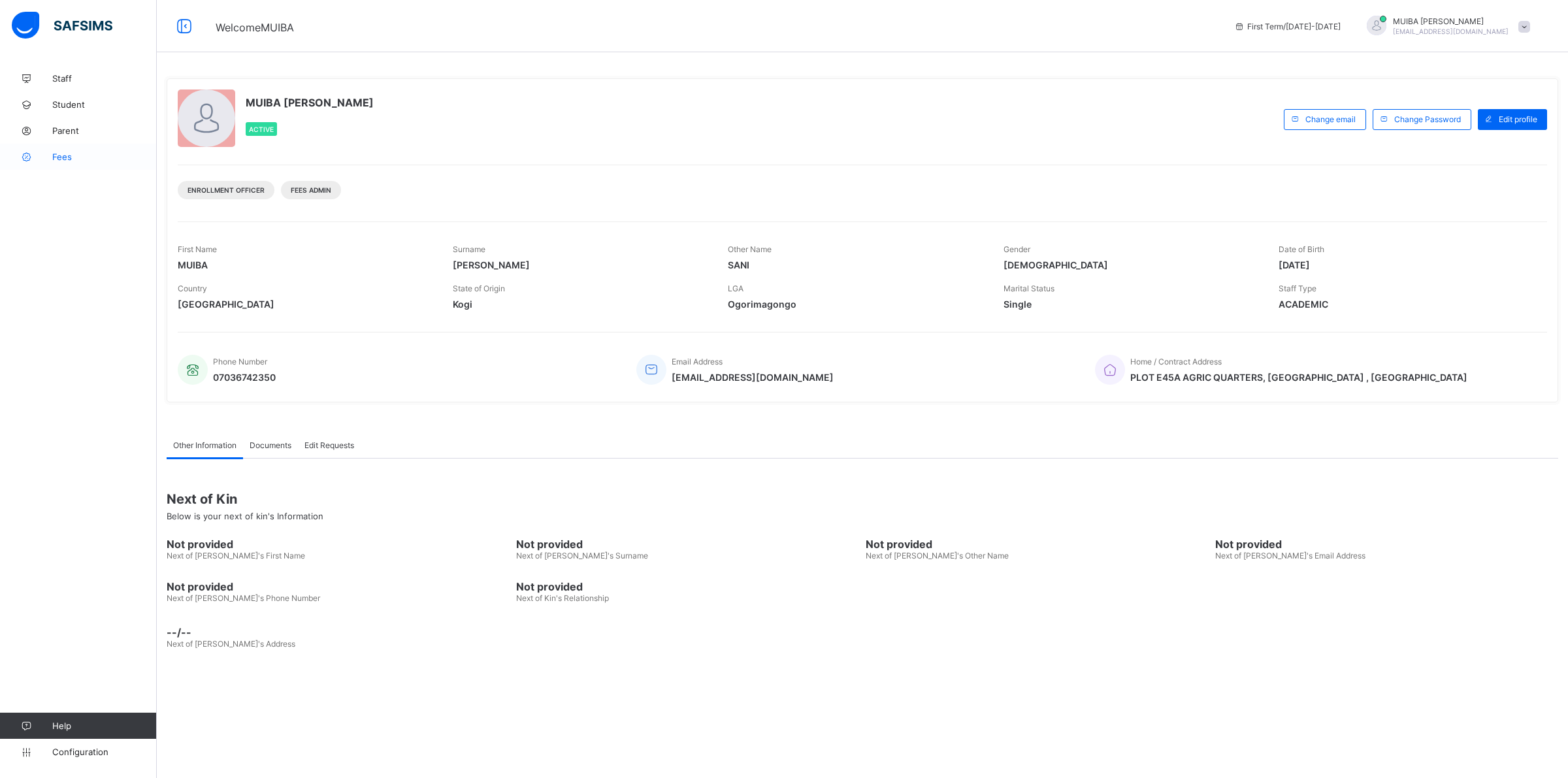
click at [59, 164] on link "Fees" at bounding box center [78, 157] width 157 height 26
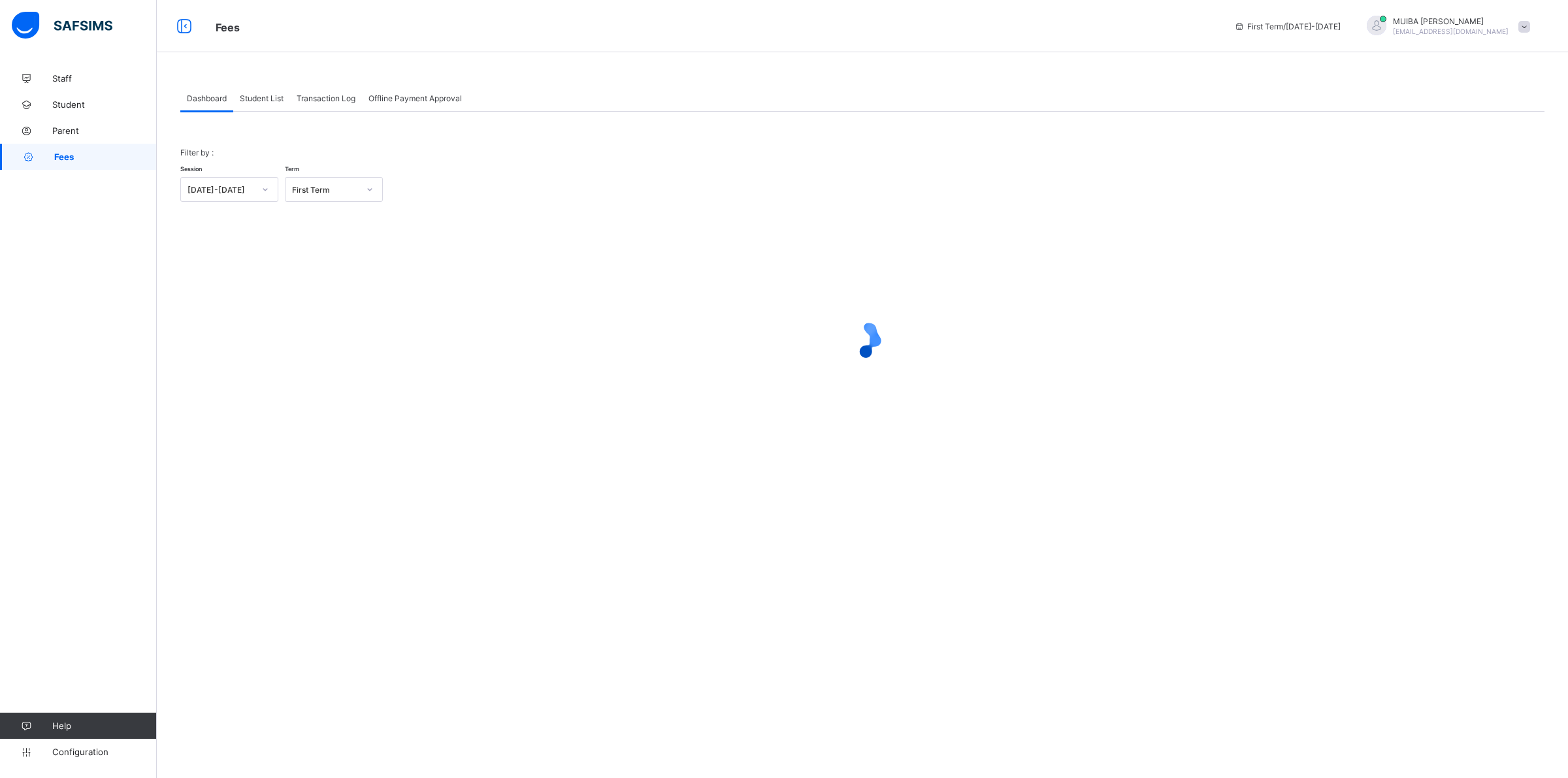
click at [270, 103] on div "Student List" at bounding box center [262, 98] width 57 height 26
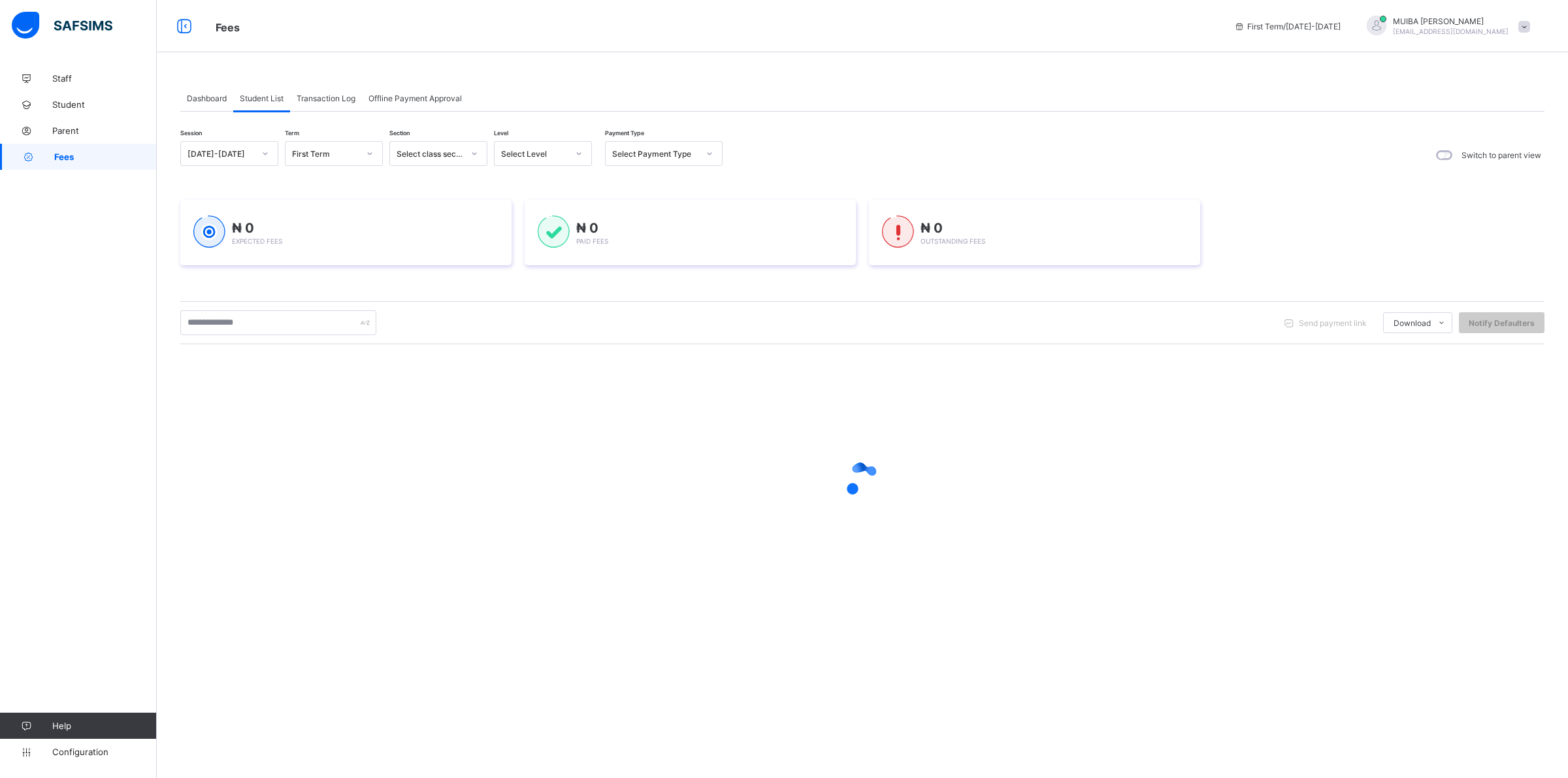
click at [572, 153] on div at bounding box center [578, 153] width 22 height 21
click at [507, 217] on div "PN" at bounding box center [543, 223] width 97 height 21
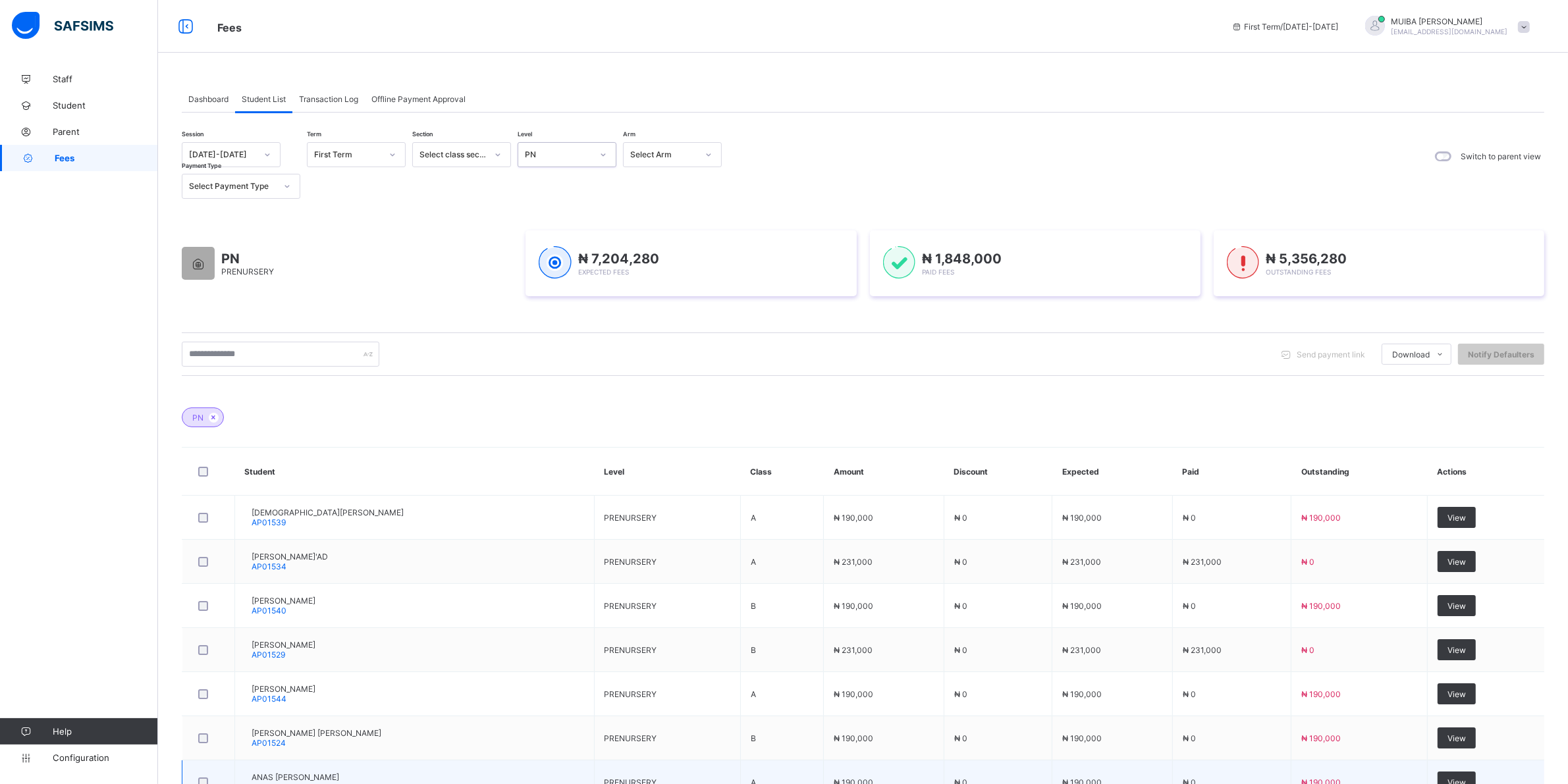
drag, startPoint x: 867, startPoint y: 509, endPoint x: 419, endPoint y: 768, distance: 517.5
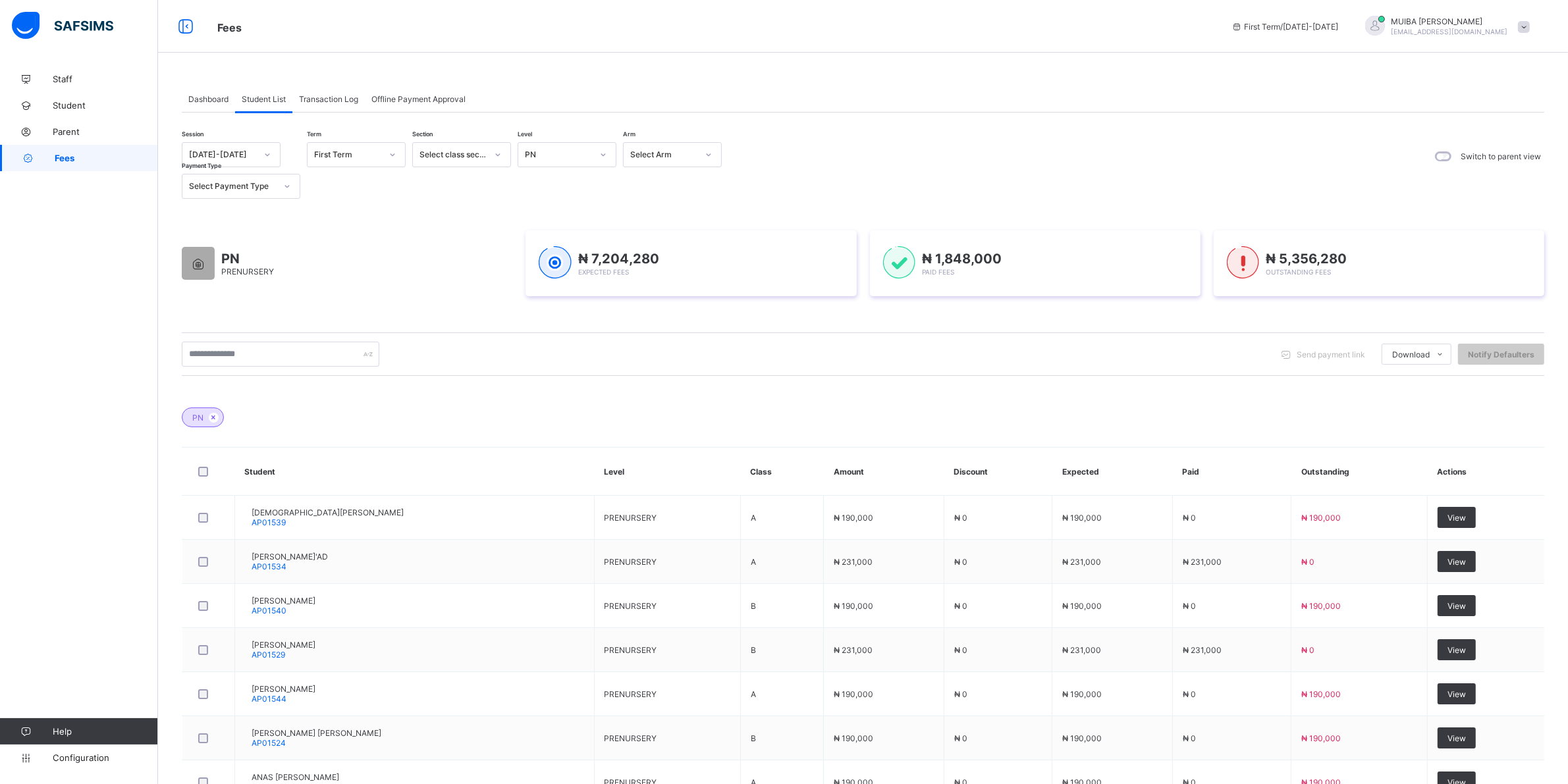
drag, startPoint x: 419, startPoint y: 768, endPoint x: 791, endPoint y: 146, distance: 724.8
click at [811, 89] on div "Dashboard Student List Transaction Log Offline Payment Approval" at bounding box center [863, 99] width 1363 height 27
click at [606, 149] on icon at bounding box center [603, 155] width 8 height 13
click at [541, 260] on div "NUR 2" at bounding box center [567, 265] width 98 height 21
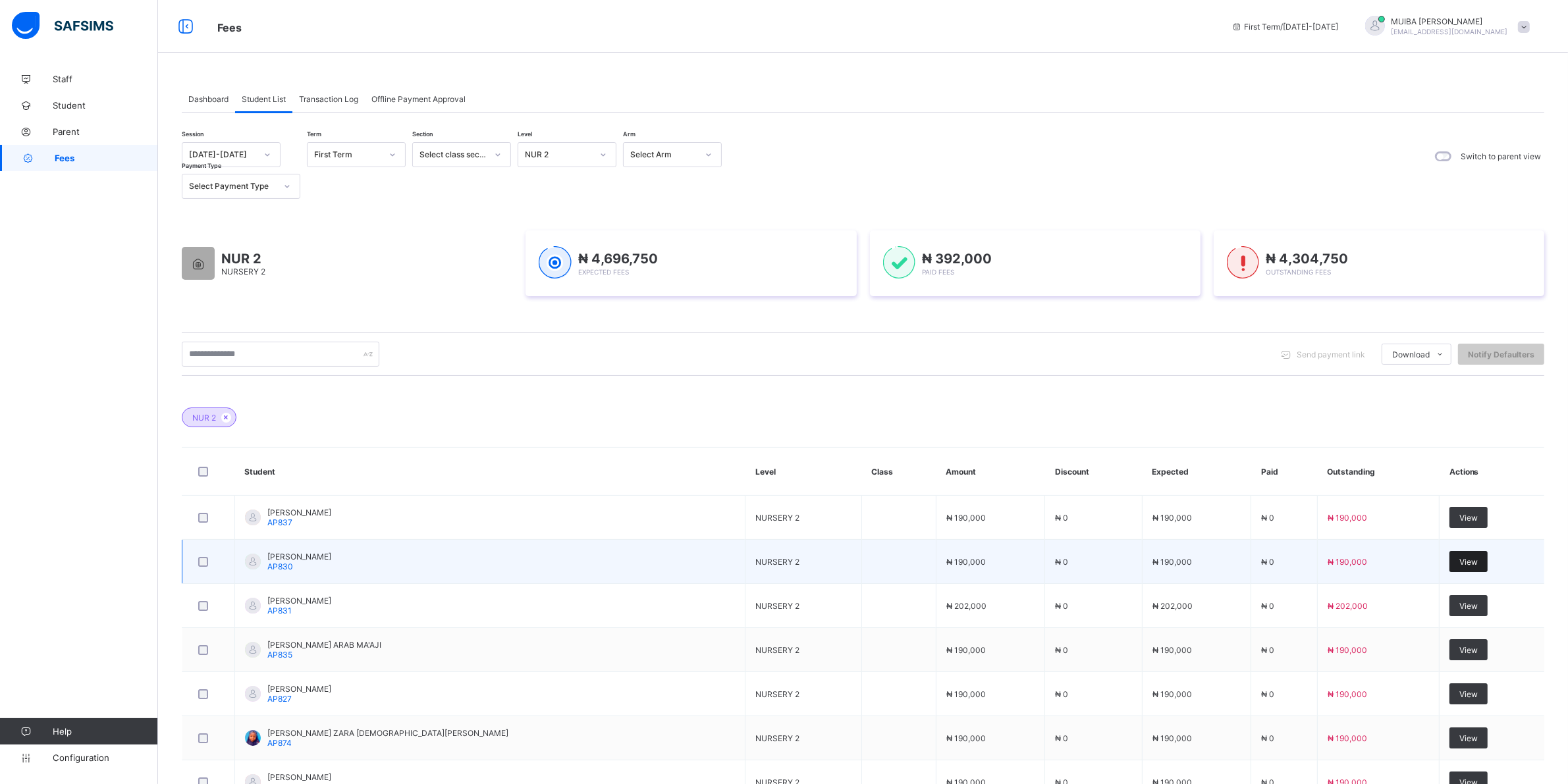
click at [1462, 561] on span "View" at bounding box center [1468, 562] width 18 height 10
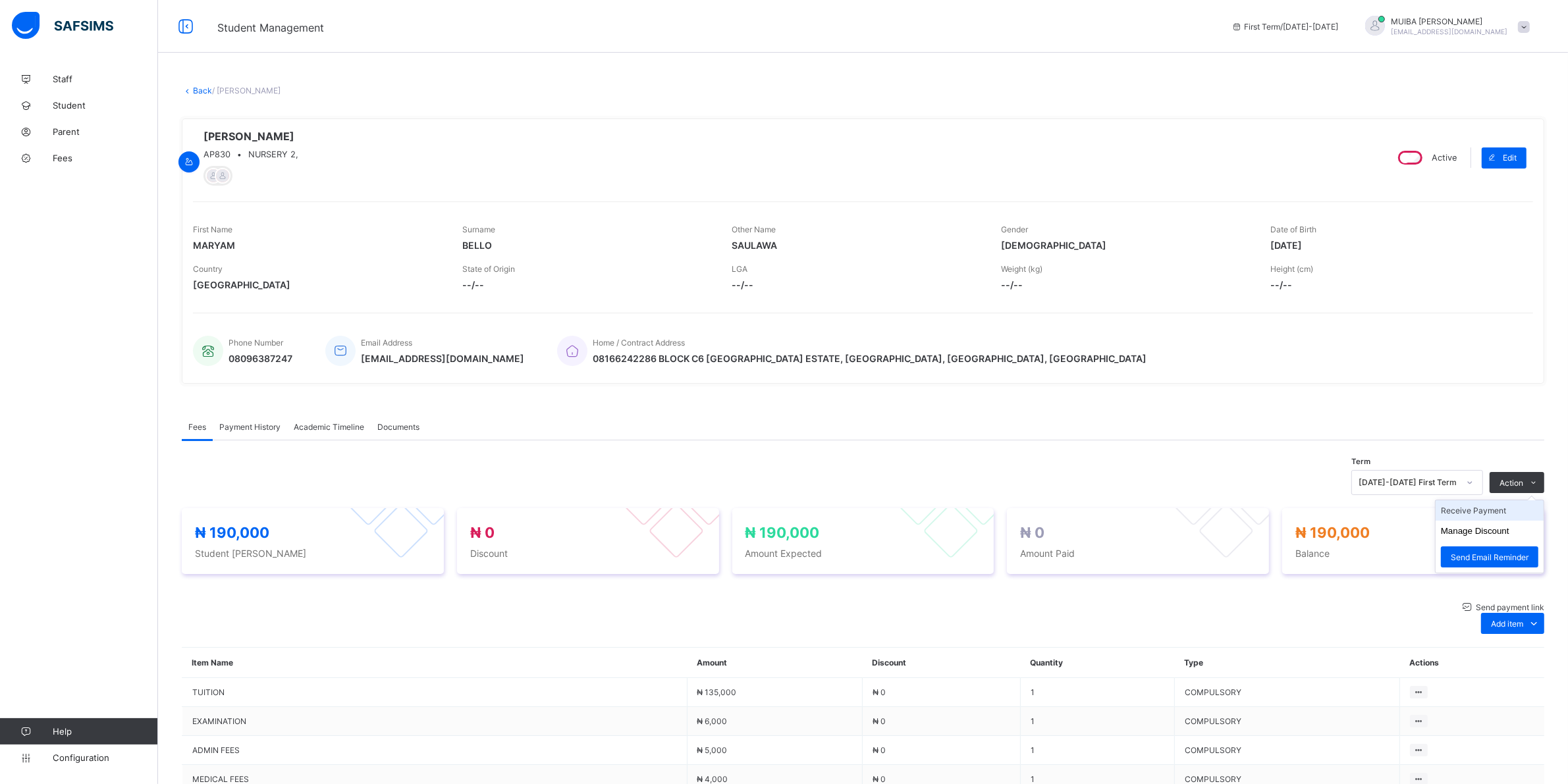
click at [1487, 517] on li "Receive Payment" at bounding box center [1490, 511] width 108 height 21
drag, startPoint x: 732, startPoint y: 405, endPoint x: 791, endPoint y: 397, distance: 59.5
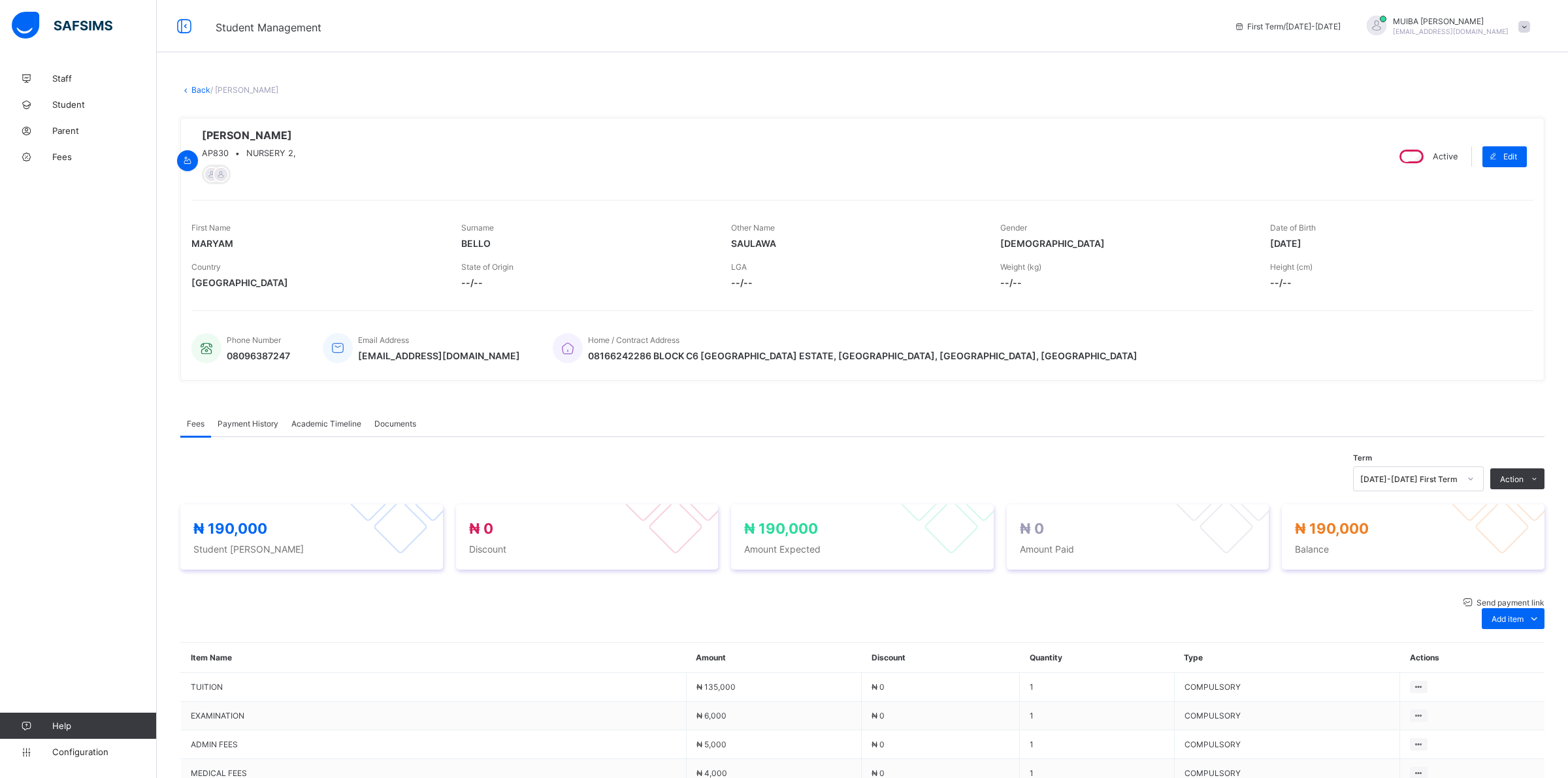
type input "******"
type input "**********"
type input "*********"
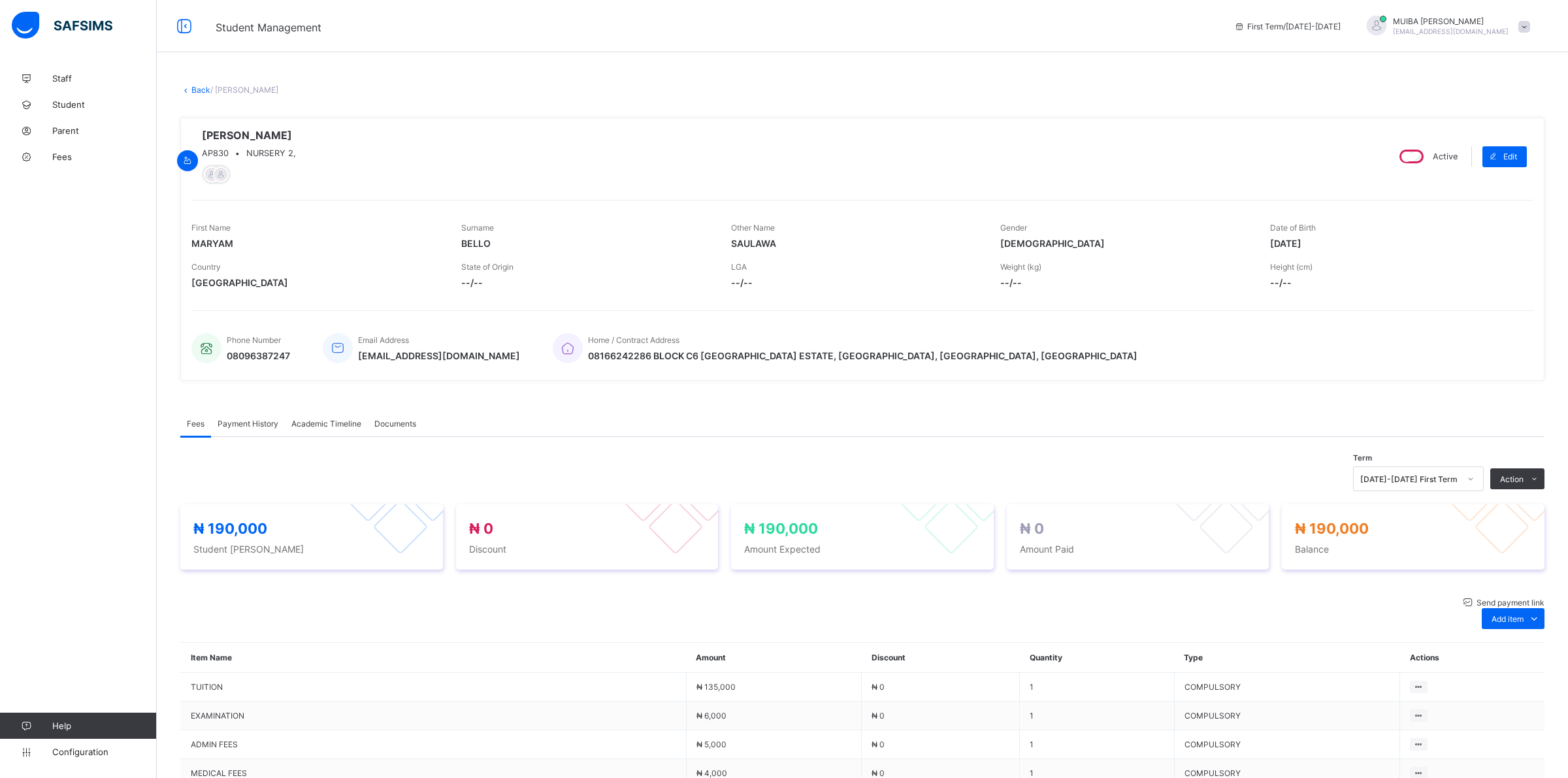
type input "*******"
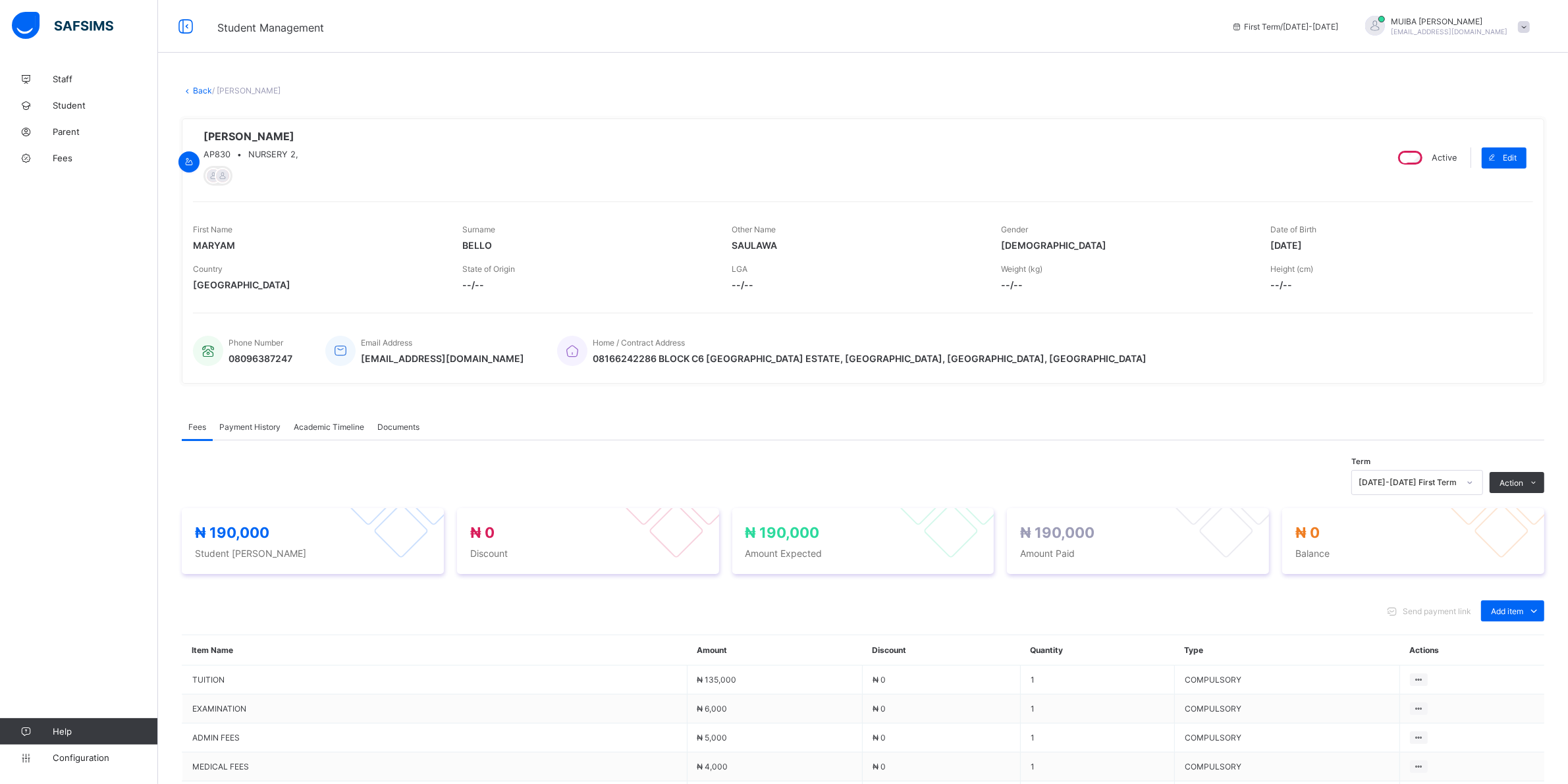
click at [248, 426] on span "Payment History" at bounding box center [250, 426] width 61 height 10
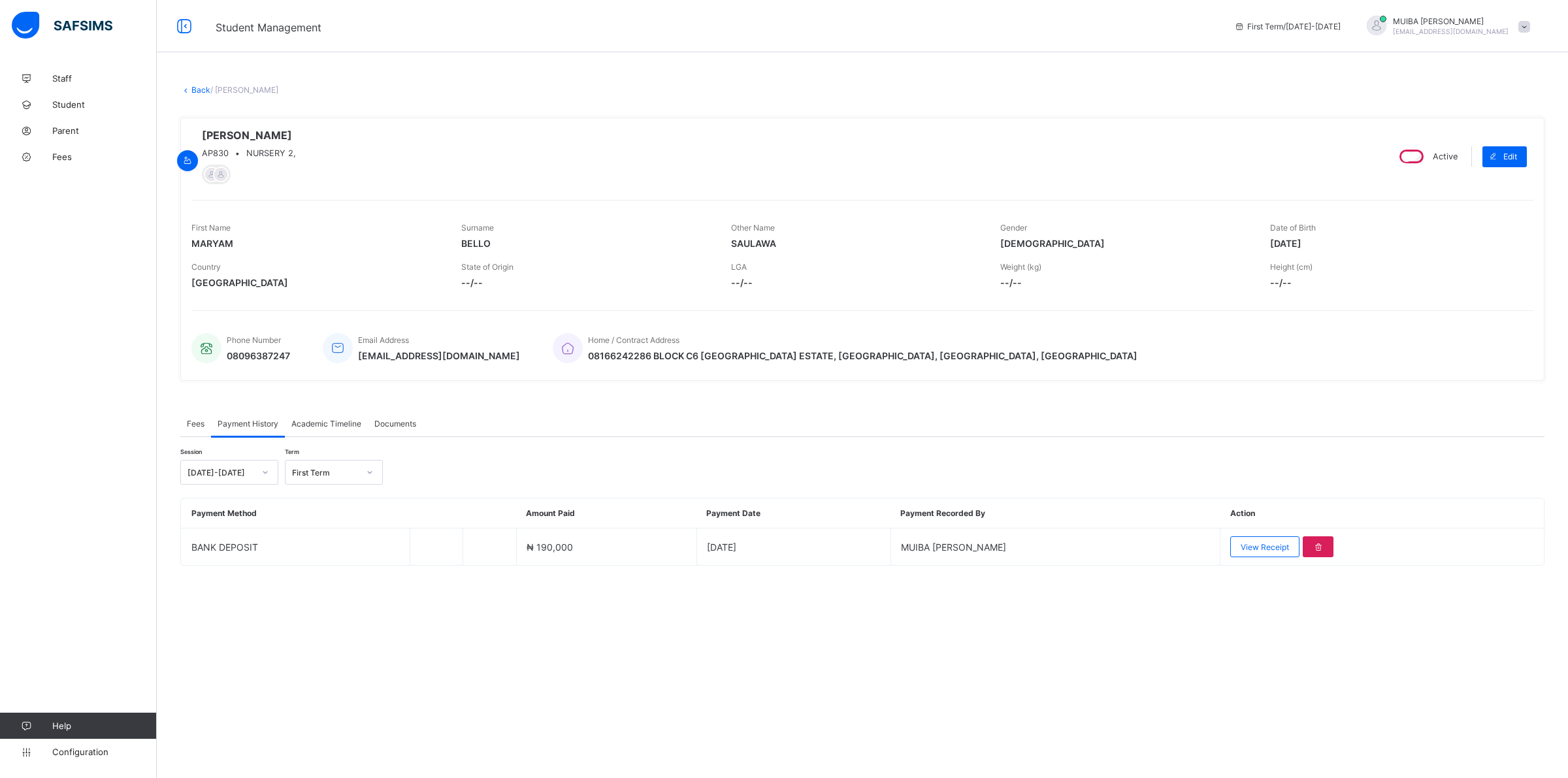
click at [1243, 549] on span "View Receipt" at bounding box center [1265, 547] width 48 height 10
click at [1034, 701] on span "Download receipt" at bounding box center [1067, 705] width 65 height 10
click at [1111, 592] on div "×" at bounding box center [1117, 603] width 12 height 22
click at [199, 89] on link "Back" at bounding box center [201, 89] width 19 height 10
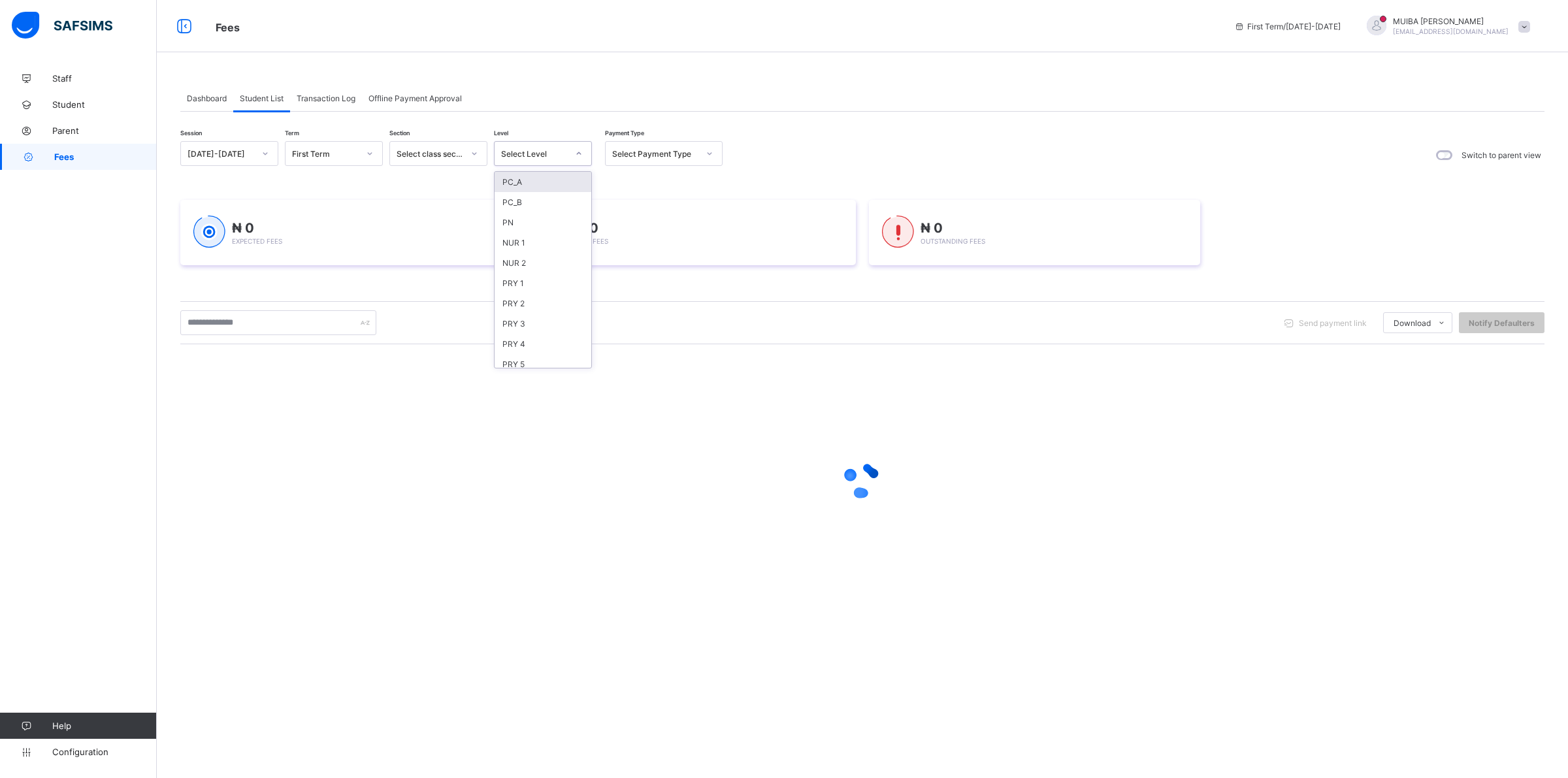
click at [575, 150] on icon at bounding box center [578, 154] width 8 height 13
click at [514, 258] on div "NUR 2" at bounding box center [543, 263] width 97 height 21
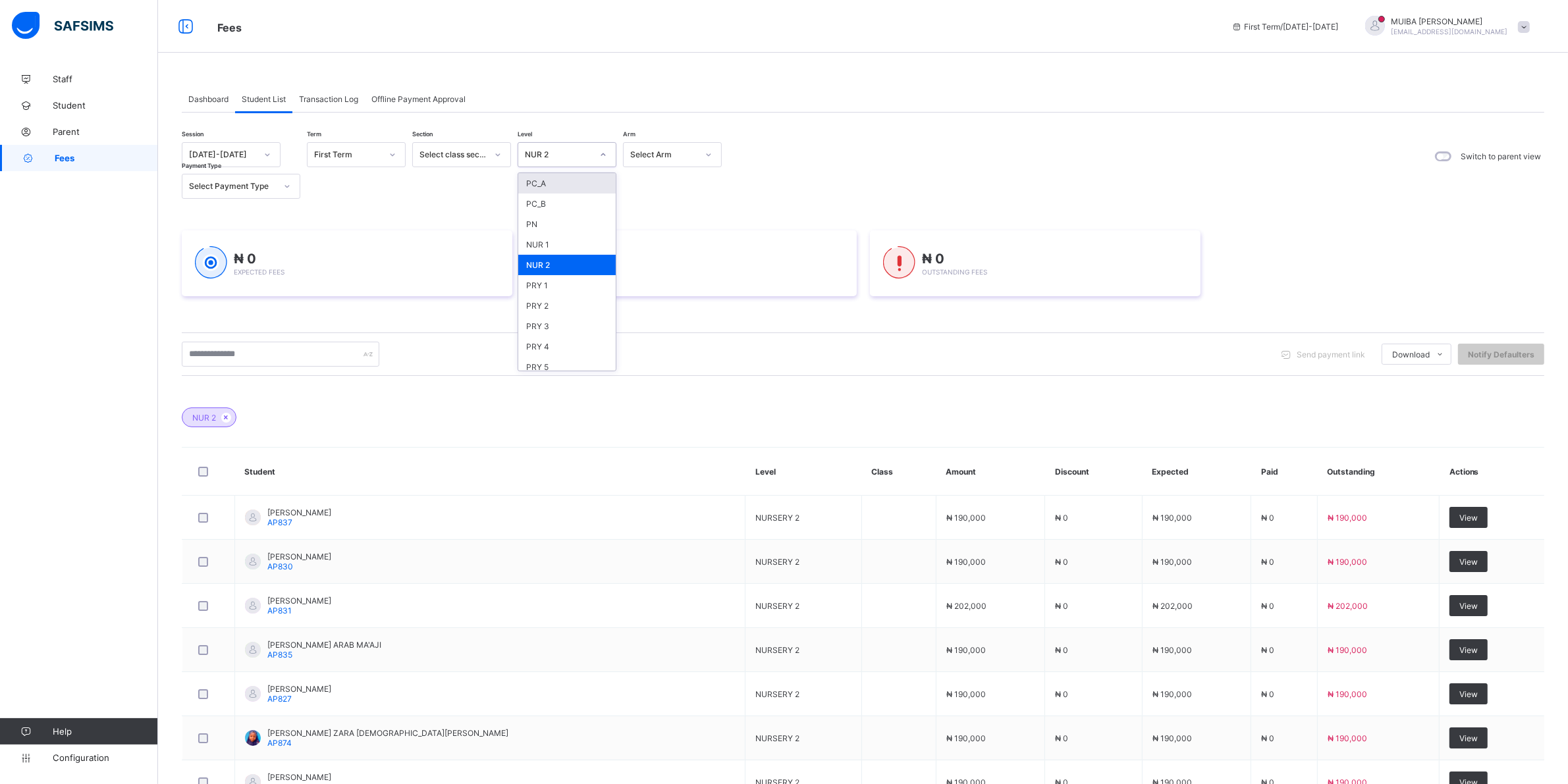
click at [601, 154] on icon at bounding box center [603, 155] width 8 height 13
click at [550, 265] on div "NUR 2" at bounding box center [567, 265] width 98 height 21
drag, startPoint x: 1459, startPoint y: 565, endPoint x: 1579, endPoint y: 581, distance: 121.1
click at [1459, 565] on span "View" at bounding box center [1468, 562] width 18 height 10
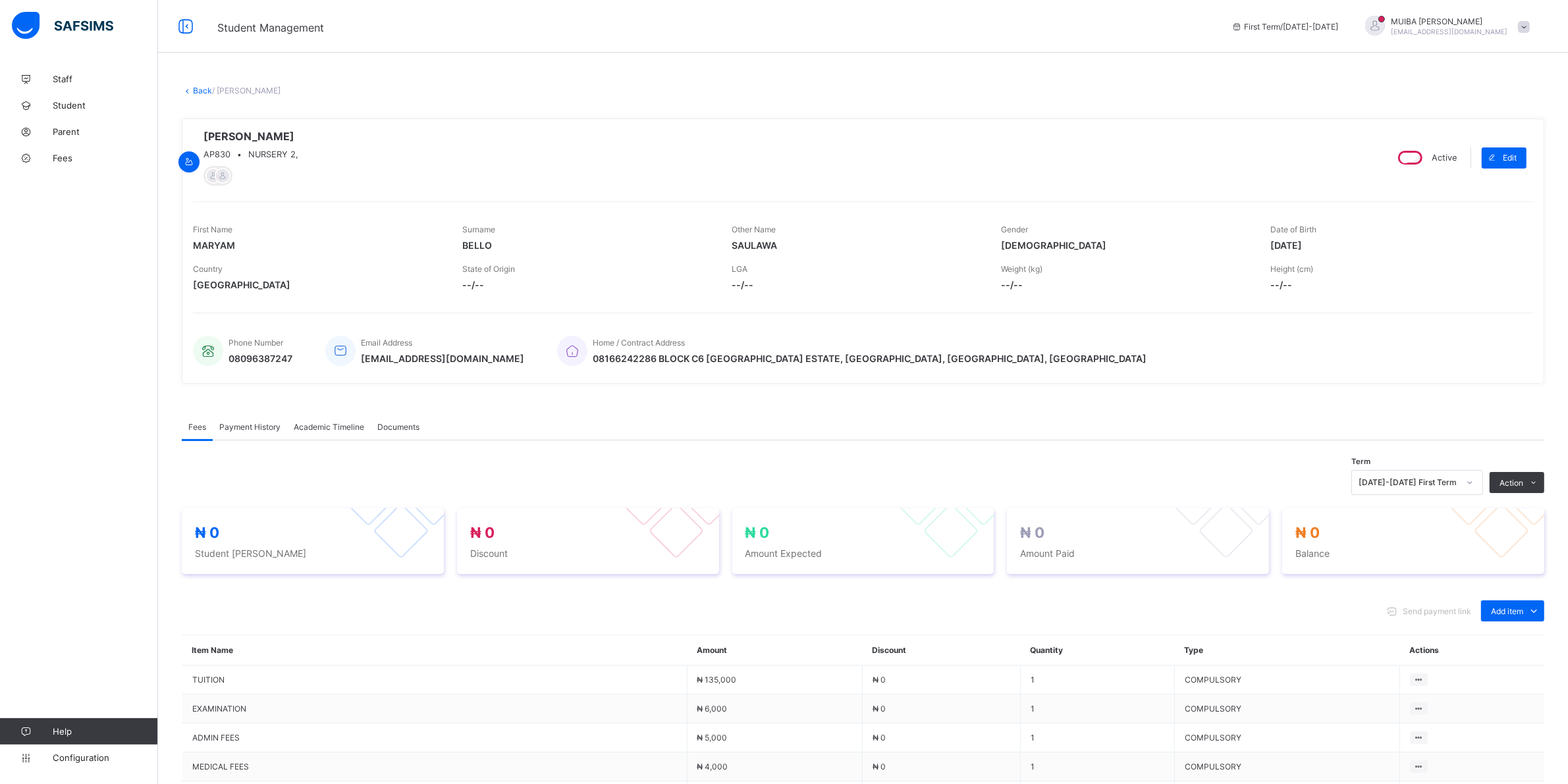
click at [197, 89] on link "Back" at bounding box center [202, 90] width 19 height 10
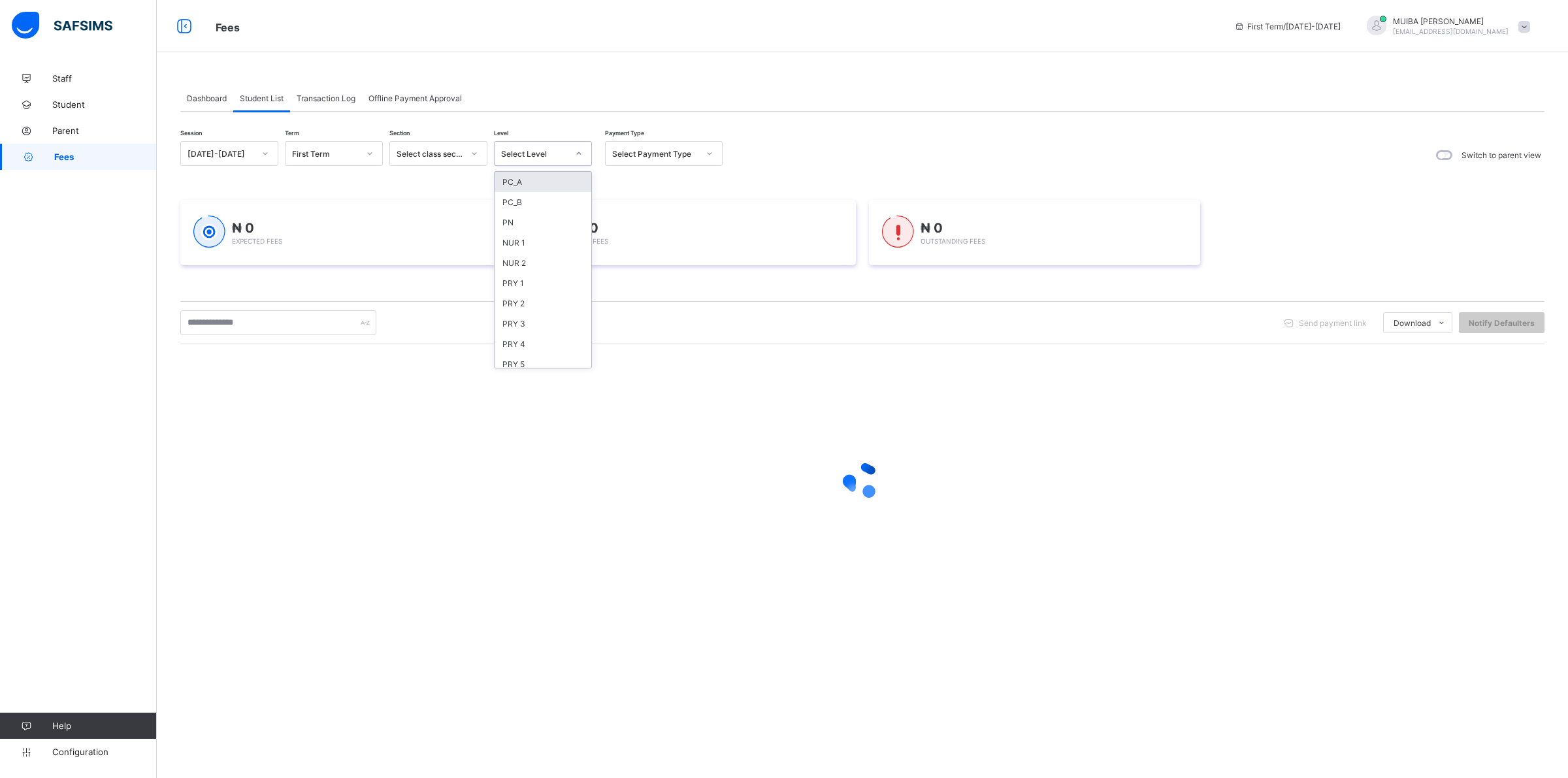
click at [583, 153] on div at bounding box center [578, 153] width 22 height 21
click at [526, 263] on div "NUR 2" at bounding box center [543, 263] width 97 height 21
